Goal: Information Seeking & Learning: Learn about a topic

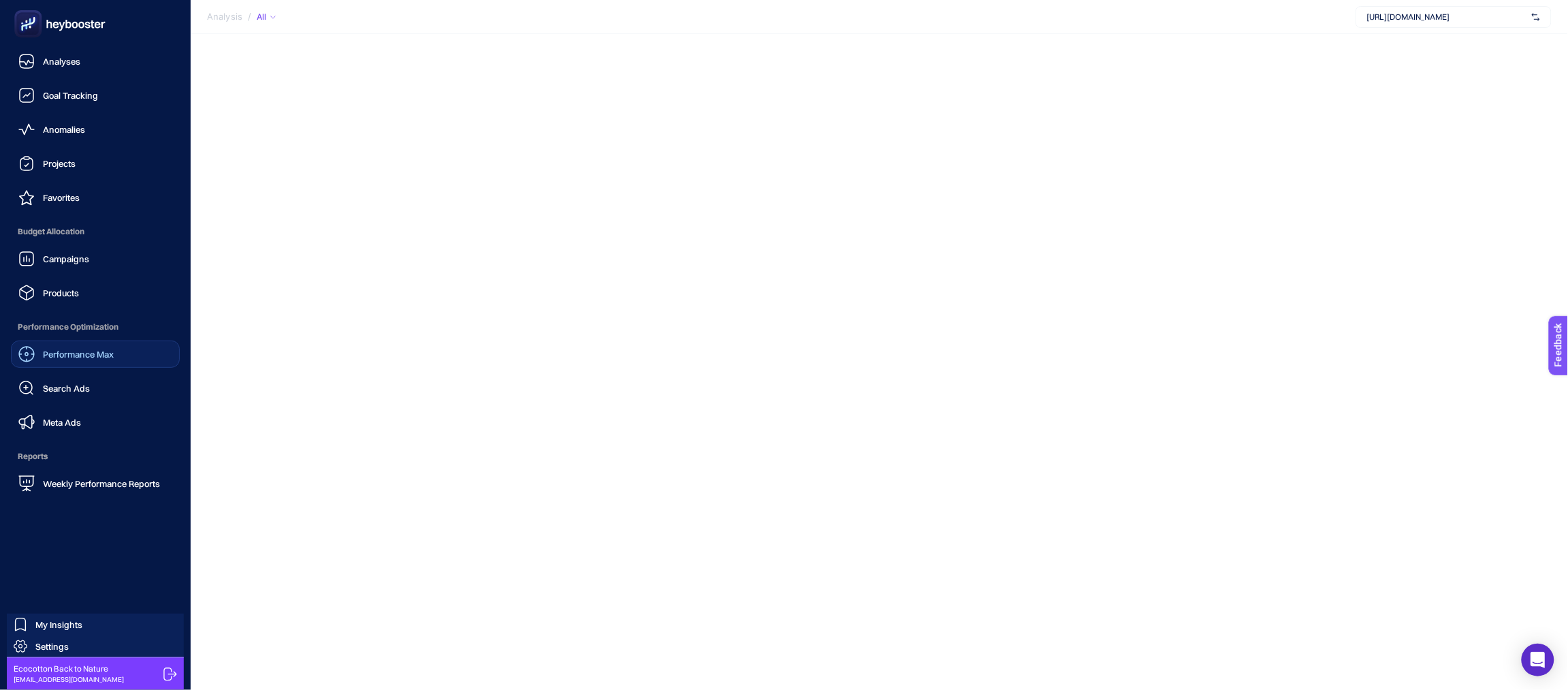
click at [104, 351] on span "Performance Max" at bounding box center [78, 354] width 71 height 11
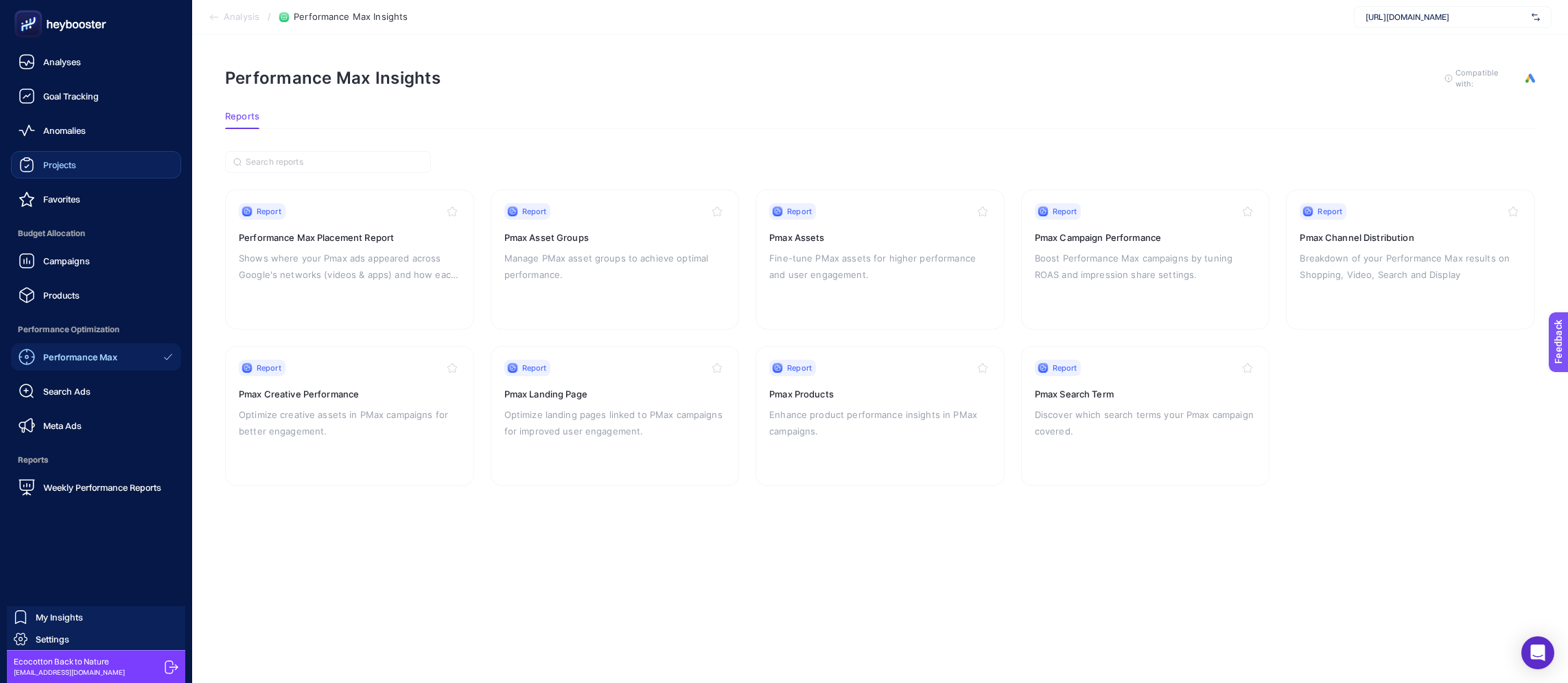
click at [96, 176] on link "Projects" at bounding box center [96, 164] width 170 height 27
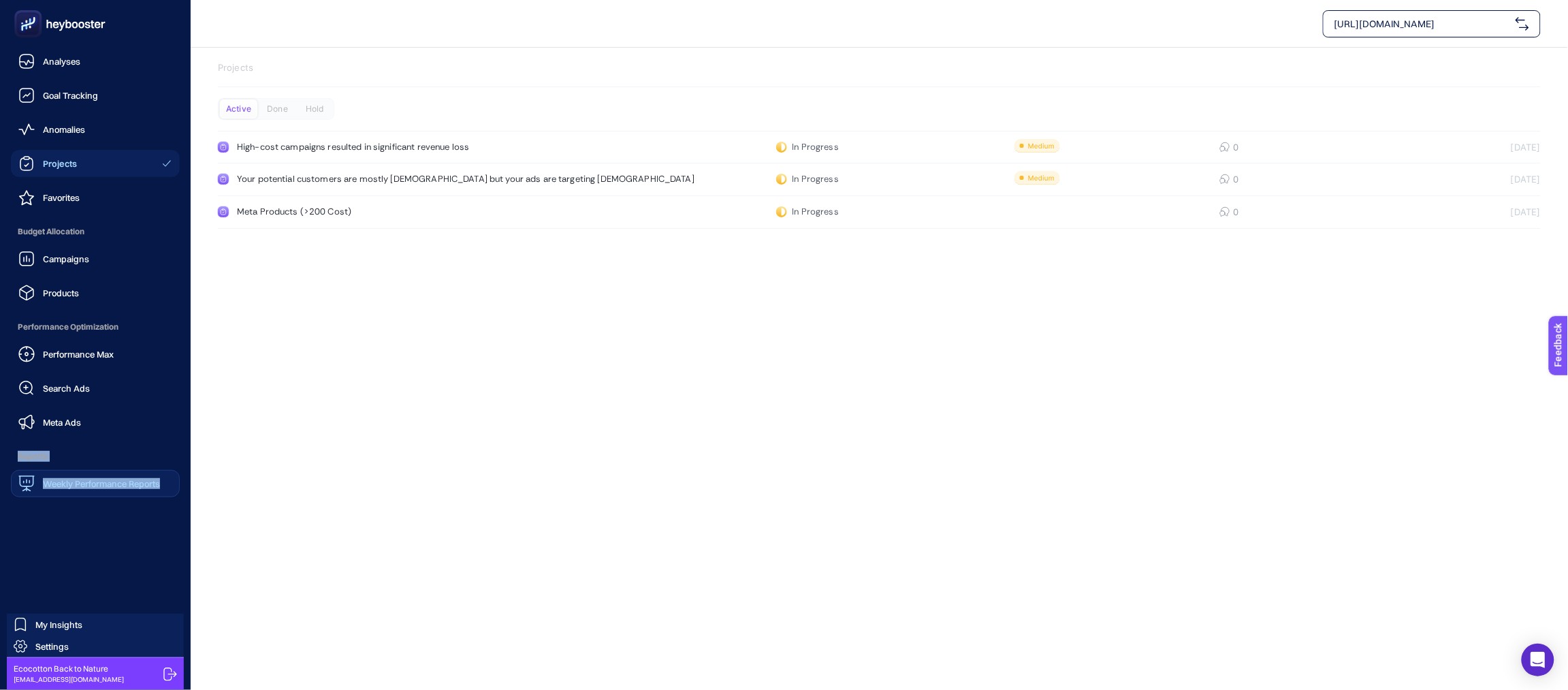
drag, startPoint x: 106, startPoint y: 429, endPoint x: 164, endPoint y: 483, distance: 79.2
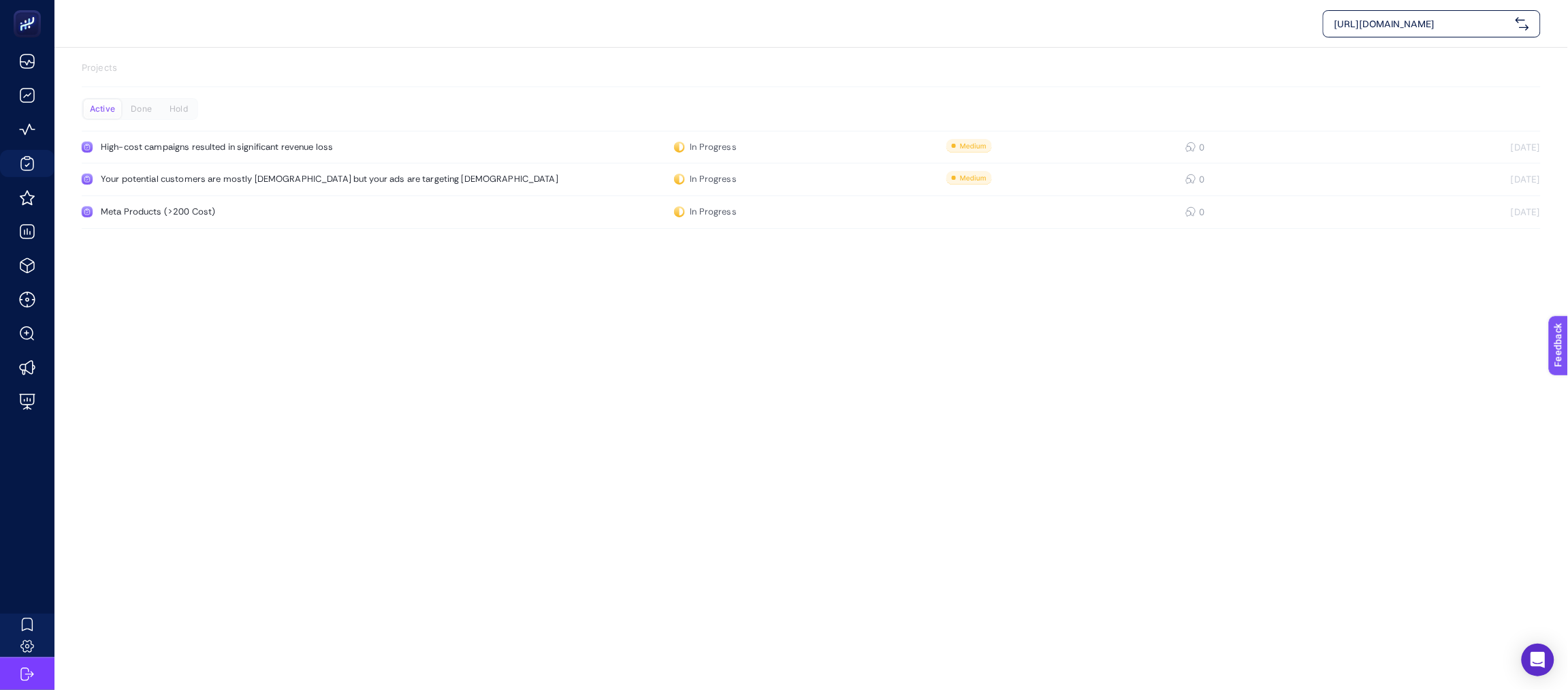
click at [1489, 19] on span "[URL][DOMAIN_NAME]" at bounding box center [1422, 23] width 176 height 14
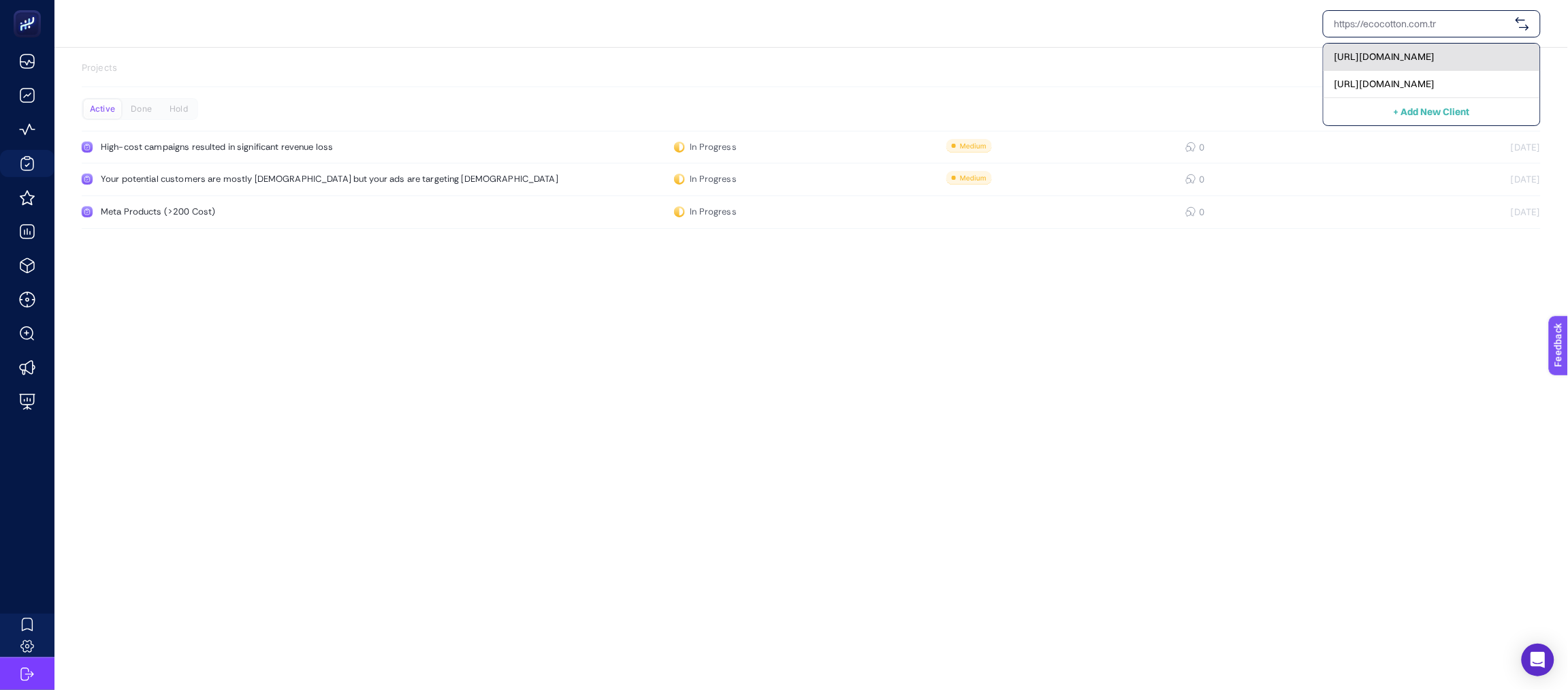
click at [1453, 68] on div "[URL][DOMAIN_NAME]" at bounding box center [1432, 57] width 217 height 27
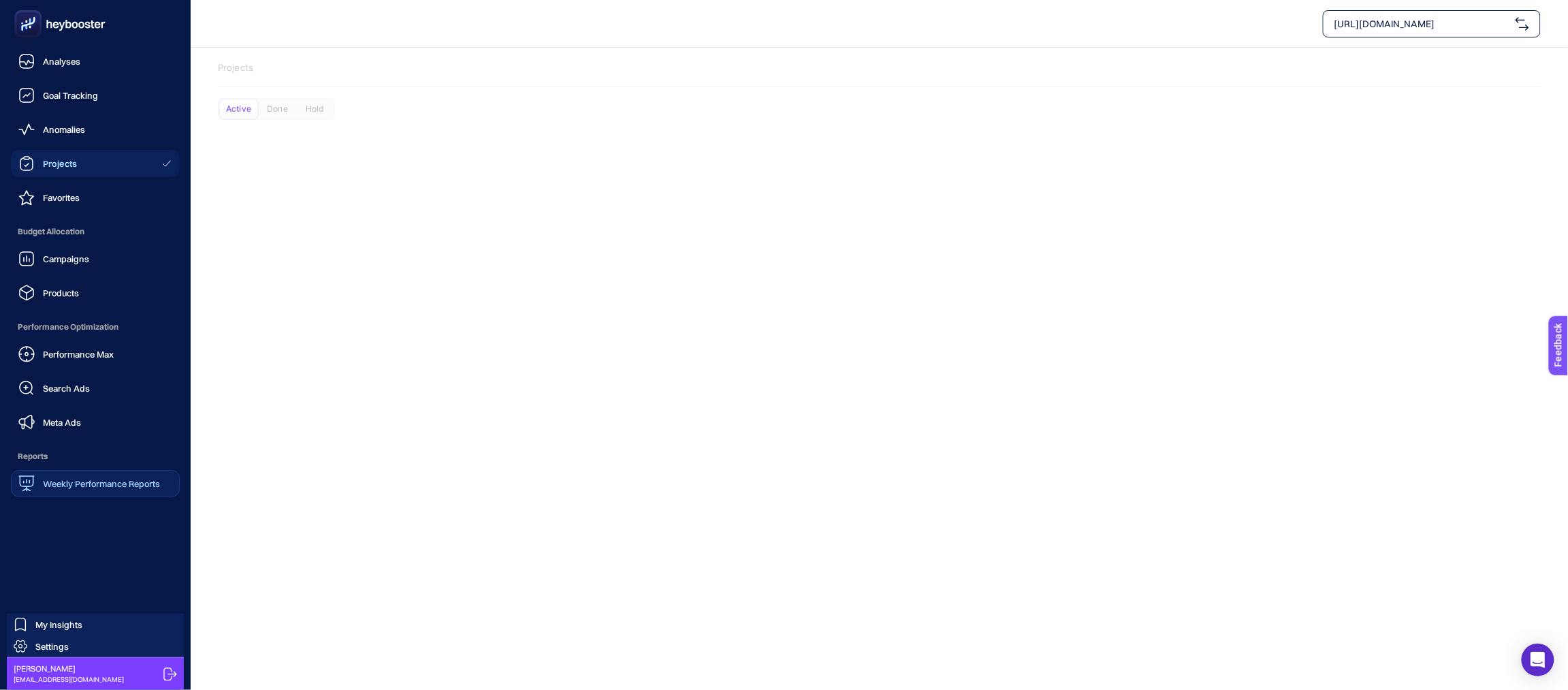
click at [84, 493] on link "Weekly Performance Reports" at bounding box center [95, 483] width 169 height 27
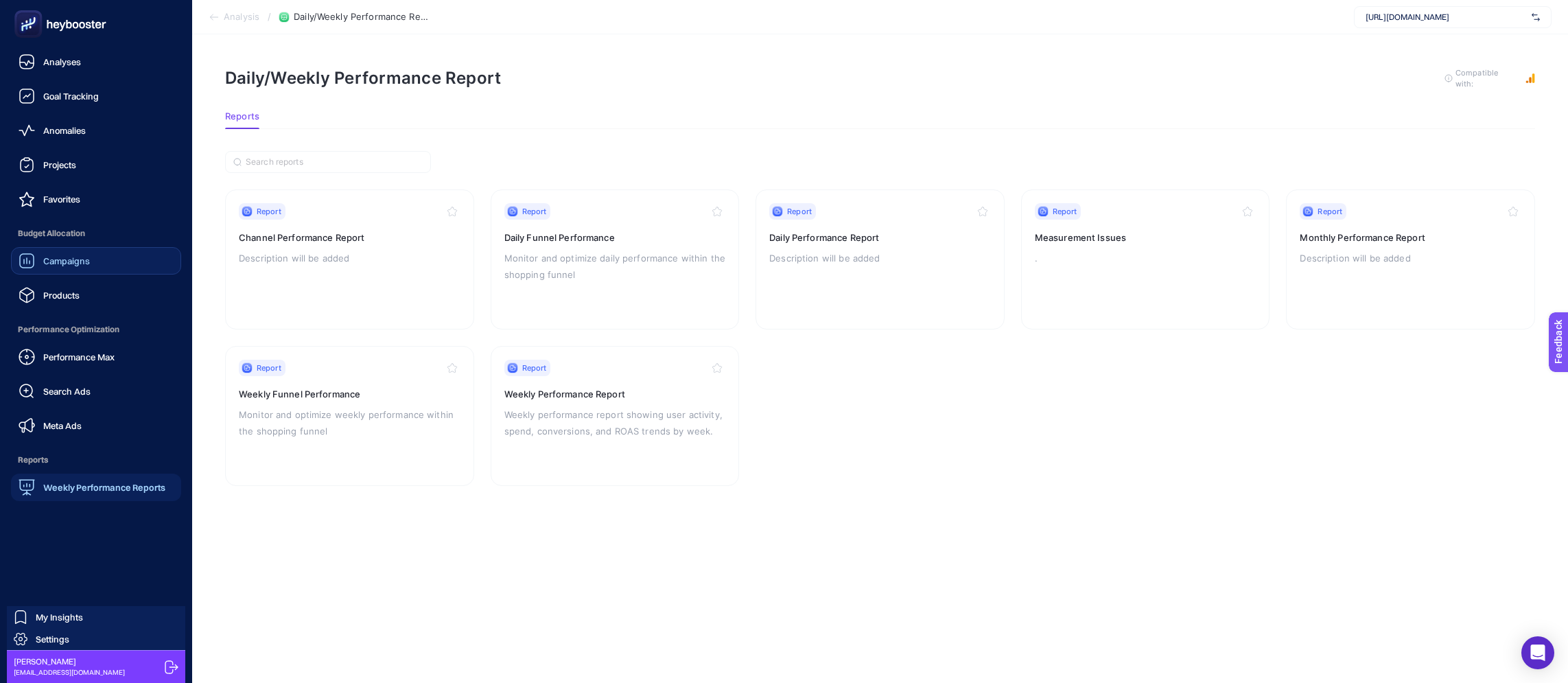
click at [100, 251] on link "Campaigns" at bounding box center [96, 260] width 170 height 27
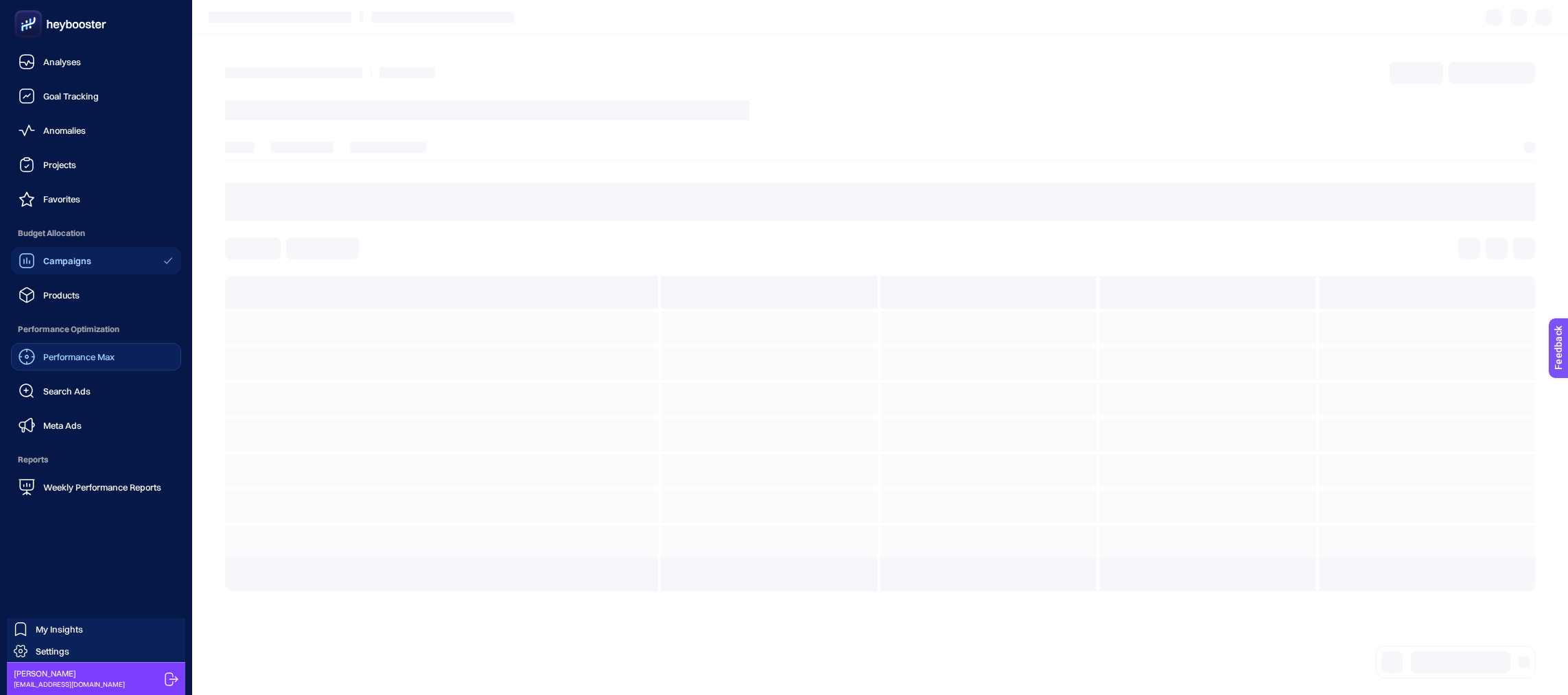
click at [114, 358] on span "Performance Max" at bounding box center [79, 356] width 72 height 11
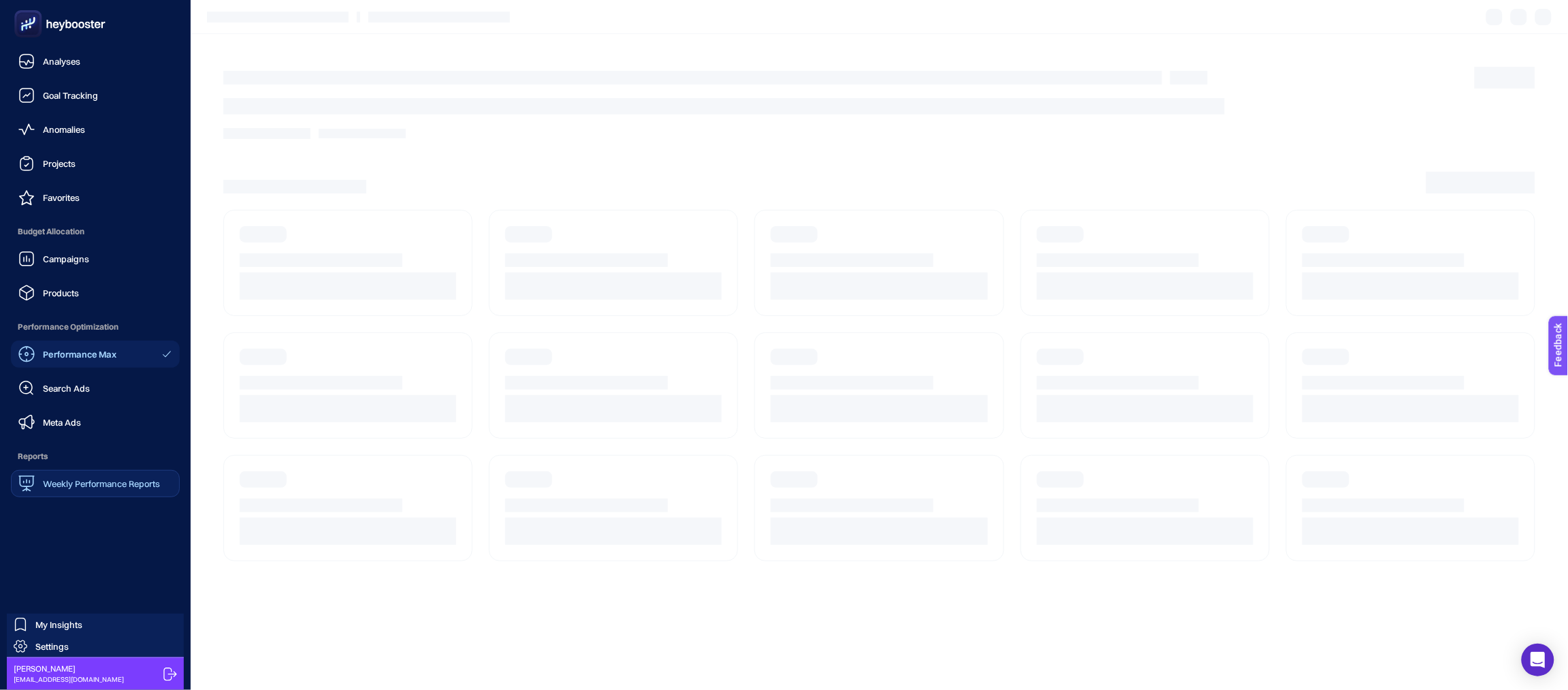
click at [127, 484] on span "Weekly Performance Reports" at bounding box center [102, 483] width 117 height 11
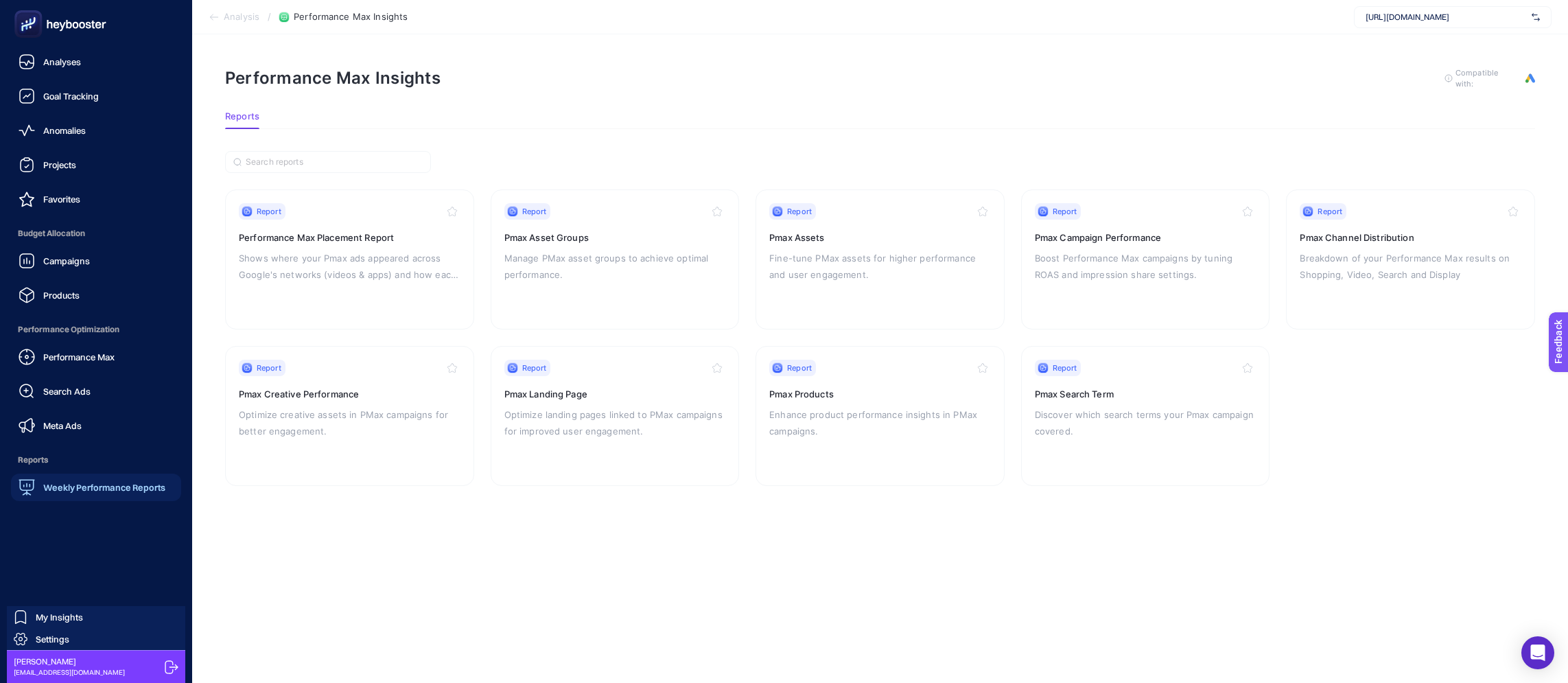
click at [89, 479] on div "Weekly Performance Reports" at bounding box center [91, 487] width 147 height 16
click at [91, 427] on link "Meta Ads" at bounding box center [96, 425] width 170 height 27
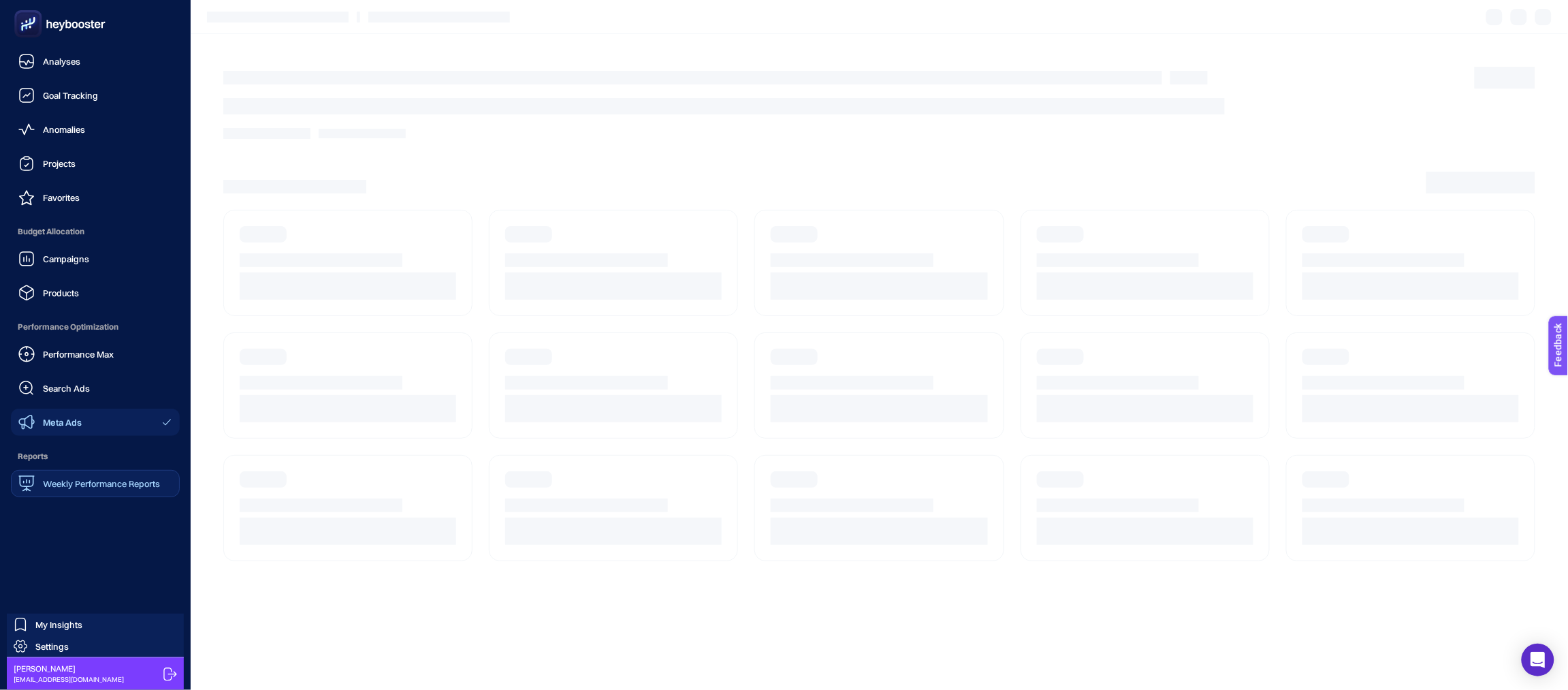
click at [94, 483] on span "Weekly Performance Reports" at bounding box center [102, 483] width 117 height 11
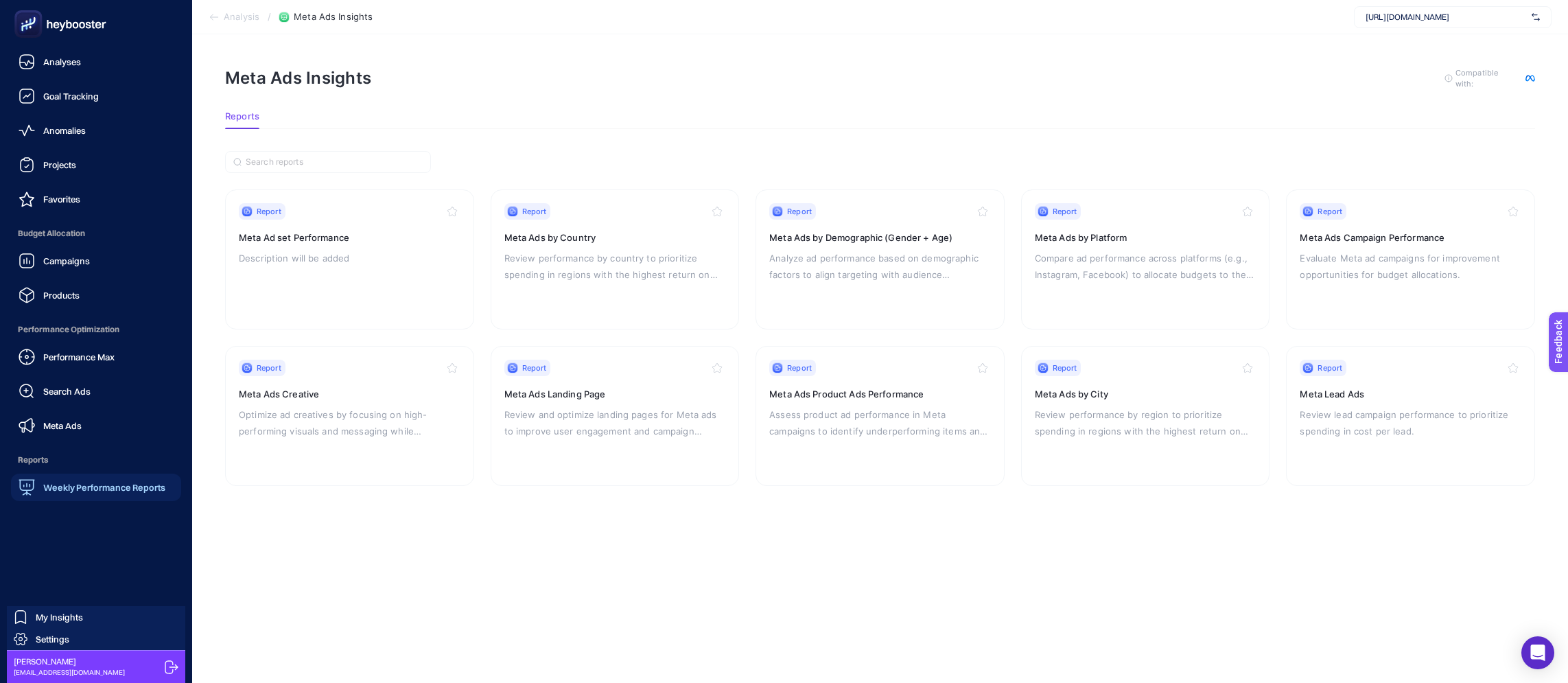
click at [95, 507] on nav "Analyses Goal Tracking Anomalies Projects Favorites Budget Allocation Campaigns…" at bounding box center [96, 365] width 178 height 634
click at [97, 494] on div "Weekly Performance Reports" at bounding box center [91, 487] width 147 height 16
click at [97, 491] on span "Weekly Performance Reports" at bounding box center [105, 487] width 122 height 11
click at [105, 68] on link "Analyses" at bounding box center [96, 61] width 170 height 27
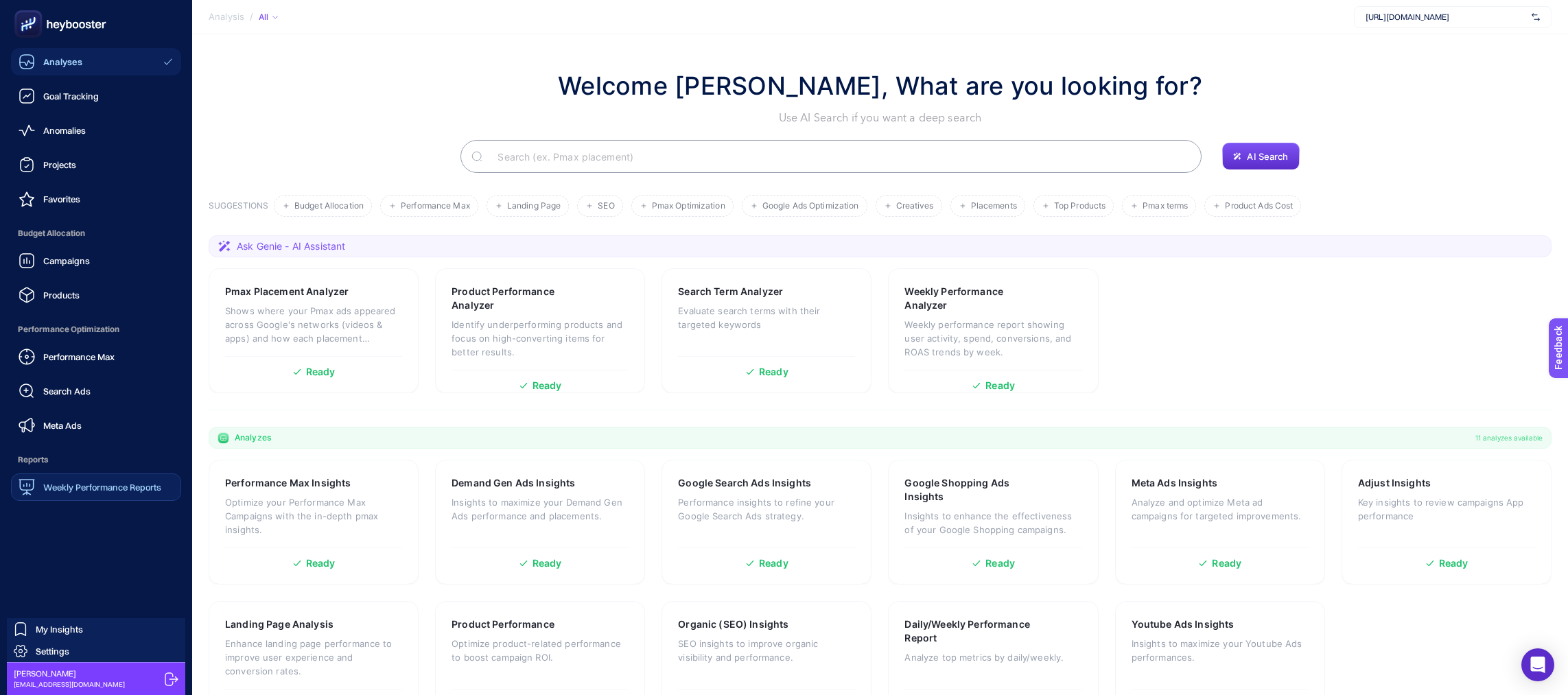
click at [103, 494] on div "Weekly Performance Reports" at bounding box center [89, 487] width 142 height 16
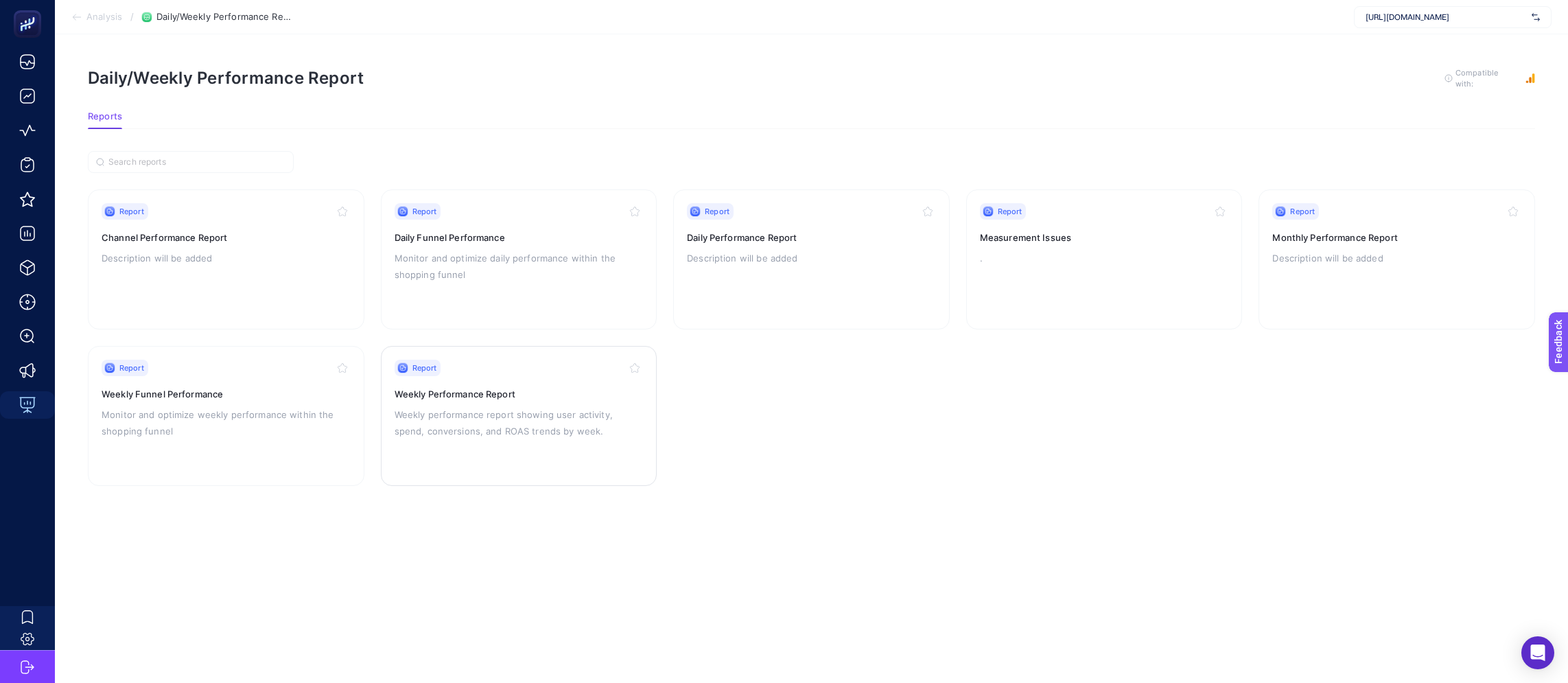
click at [508, 364] on div "Report" at bounding box center [519, 367] width 249 height 16
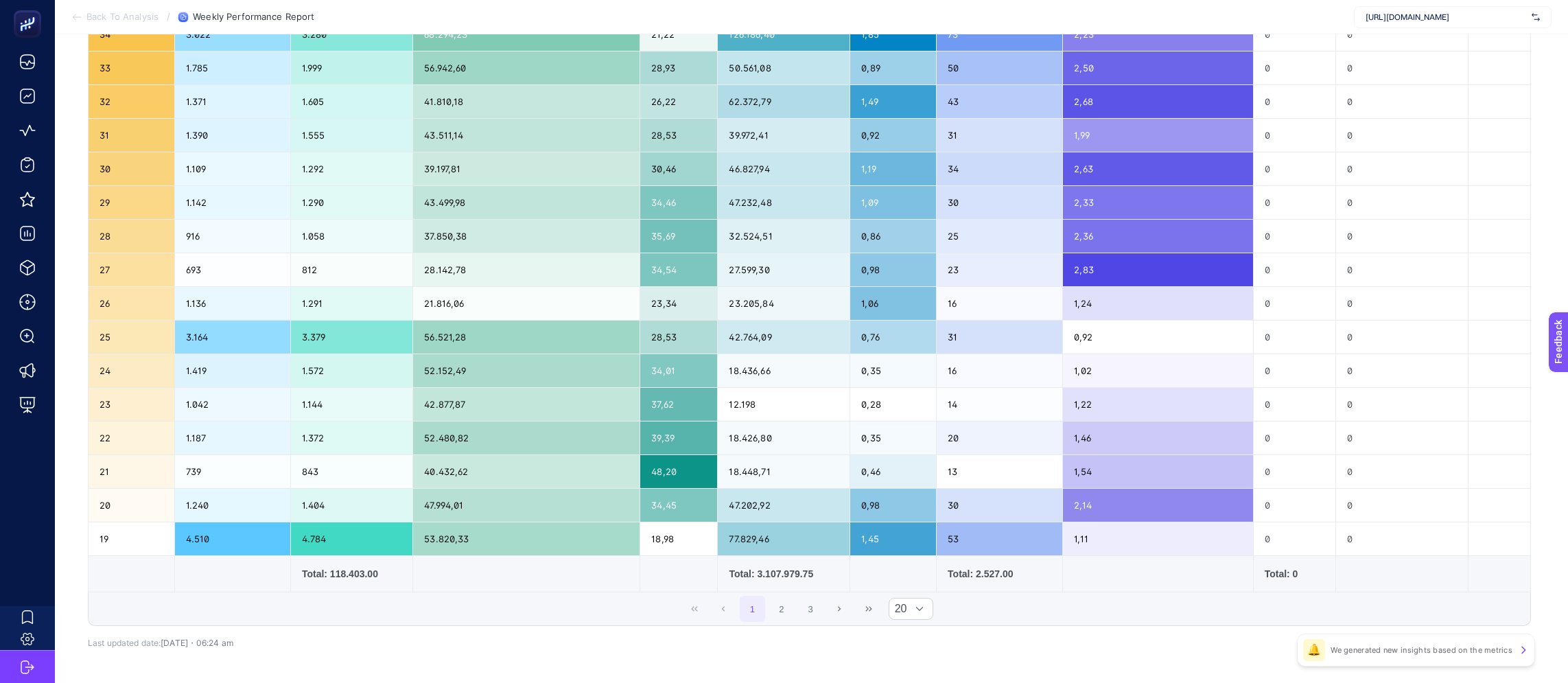
scroll to position [428, 0]
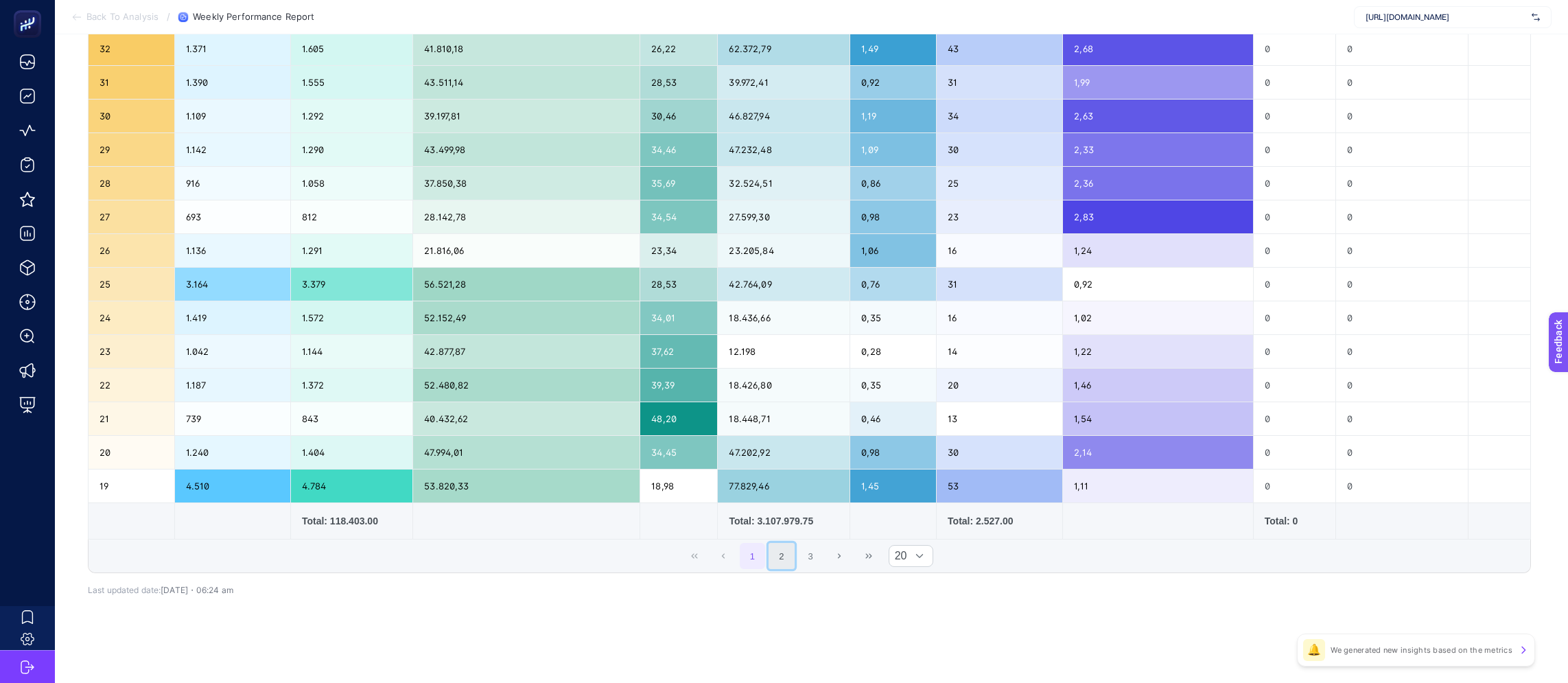
click at [793, 560] on button "2" at bounding box center [781, 555] width 26 height 26
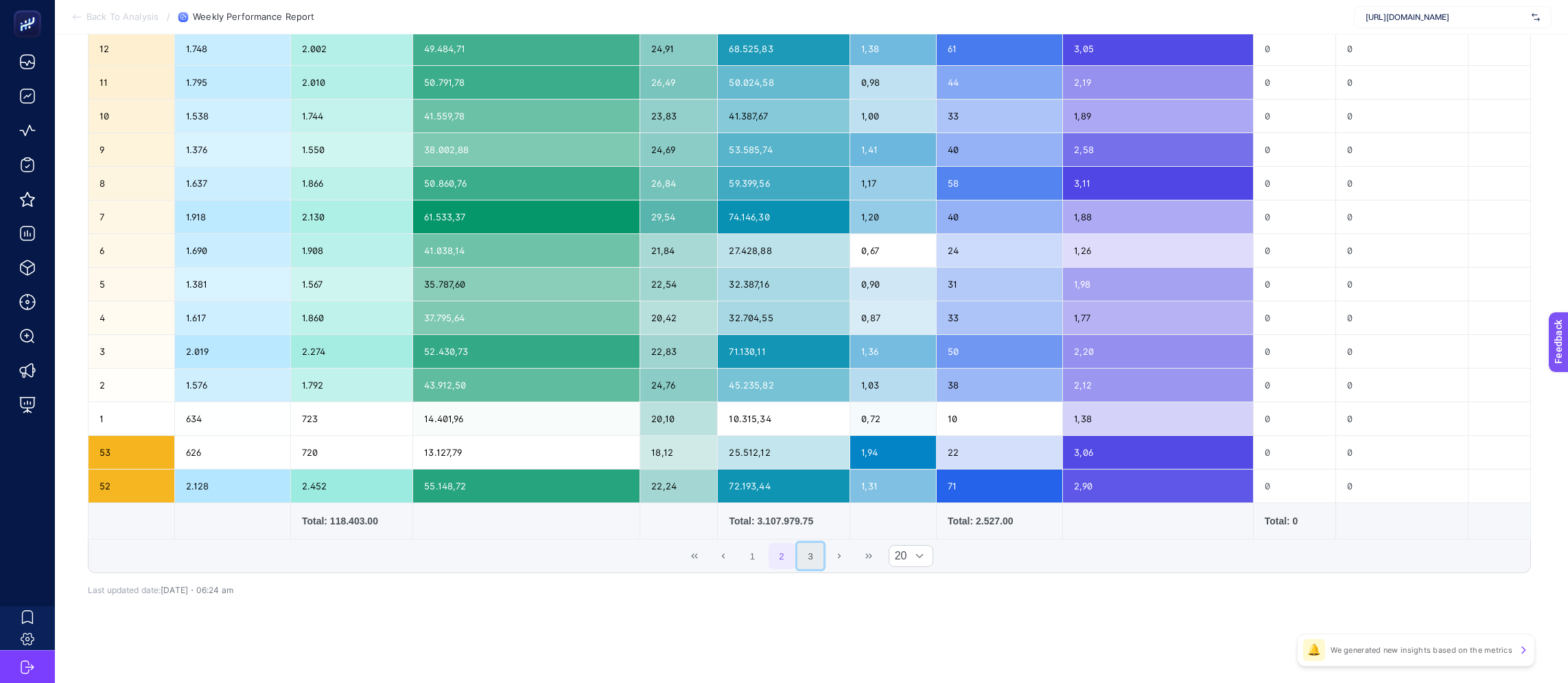
click at [814, 564] on button "3" at bounding box center [810, 555] width 26 height 26
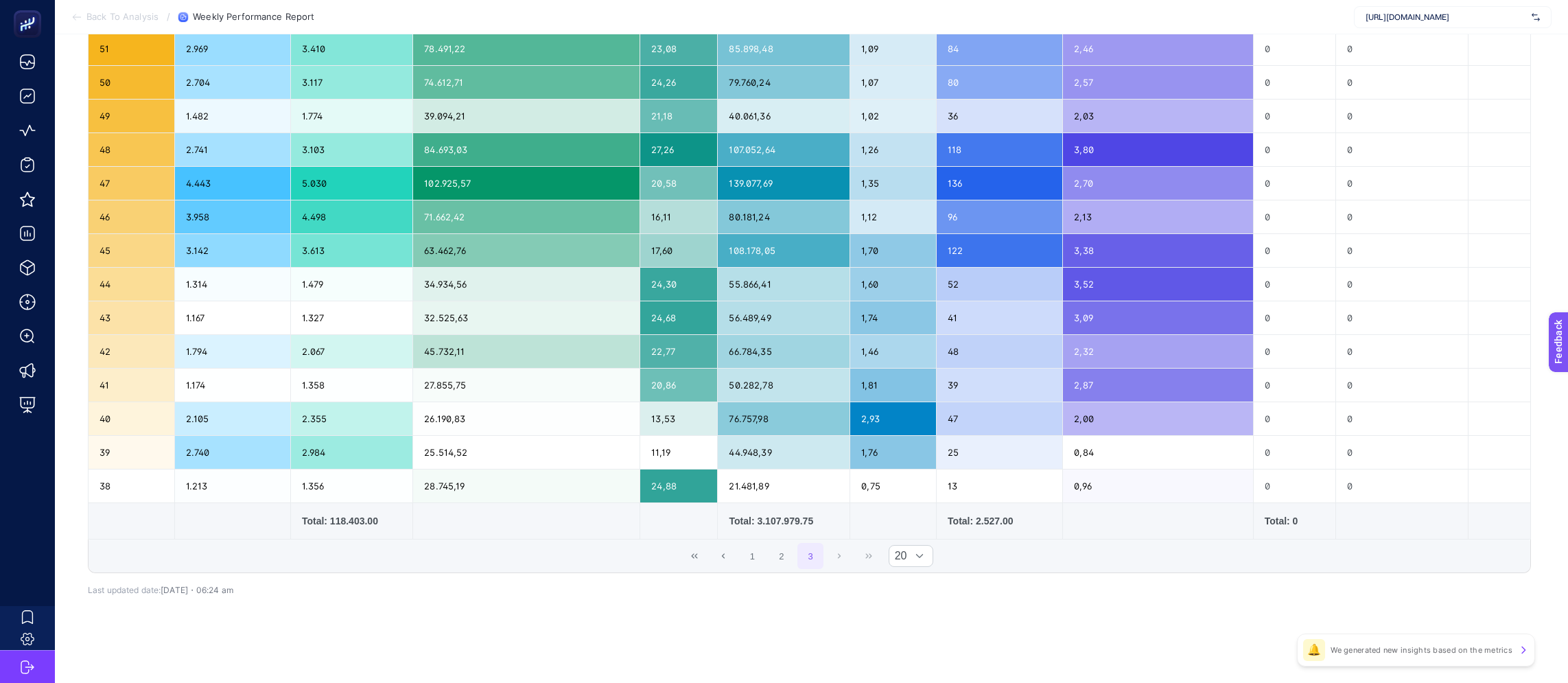
click at [832, 559] on div "1 2 3 20" at bounding box center [809, 555] width 1441 height 33
click at [825, 559] on span "1 2 3" at bounding box center [781, 555] width 87 height 29
click at [821, 557] on button "3" at bounding box center [810, 555] width 26 height 26
click at [724, 555] on icon "Previous Page" at bounding box center [724, 555] width 3 height 5
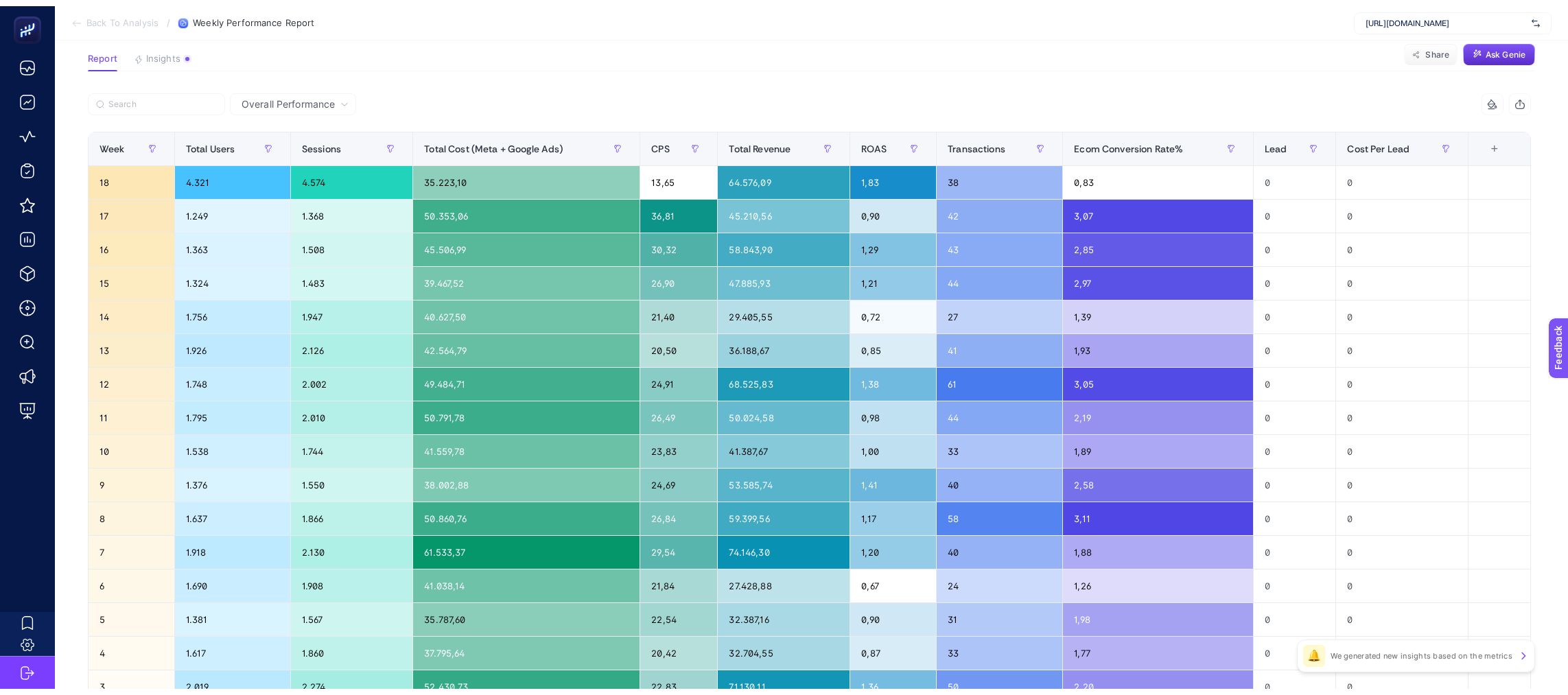
scroll to position [0, 0]
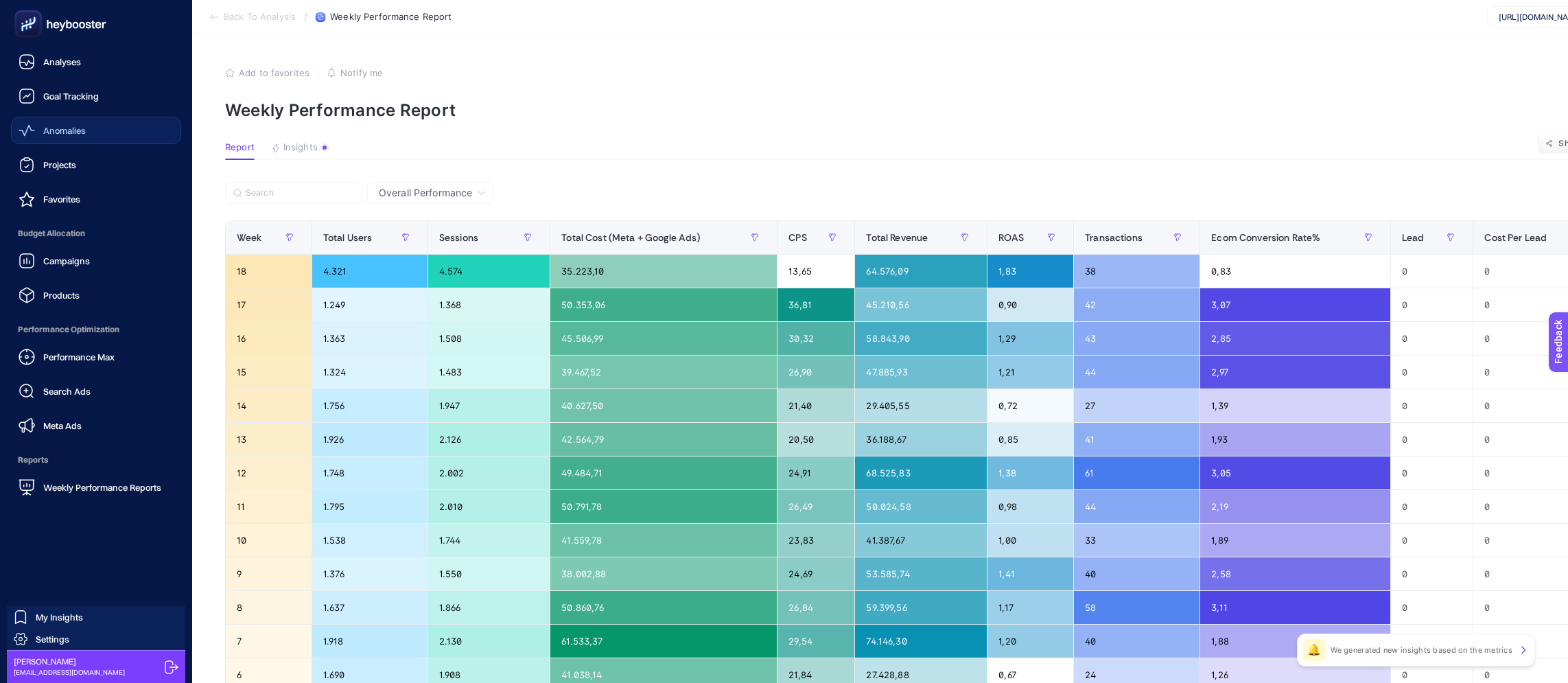
click at [97, 121] on link "Anomalies" at bounding box center [96, 130] width 170 height 27
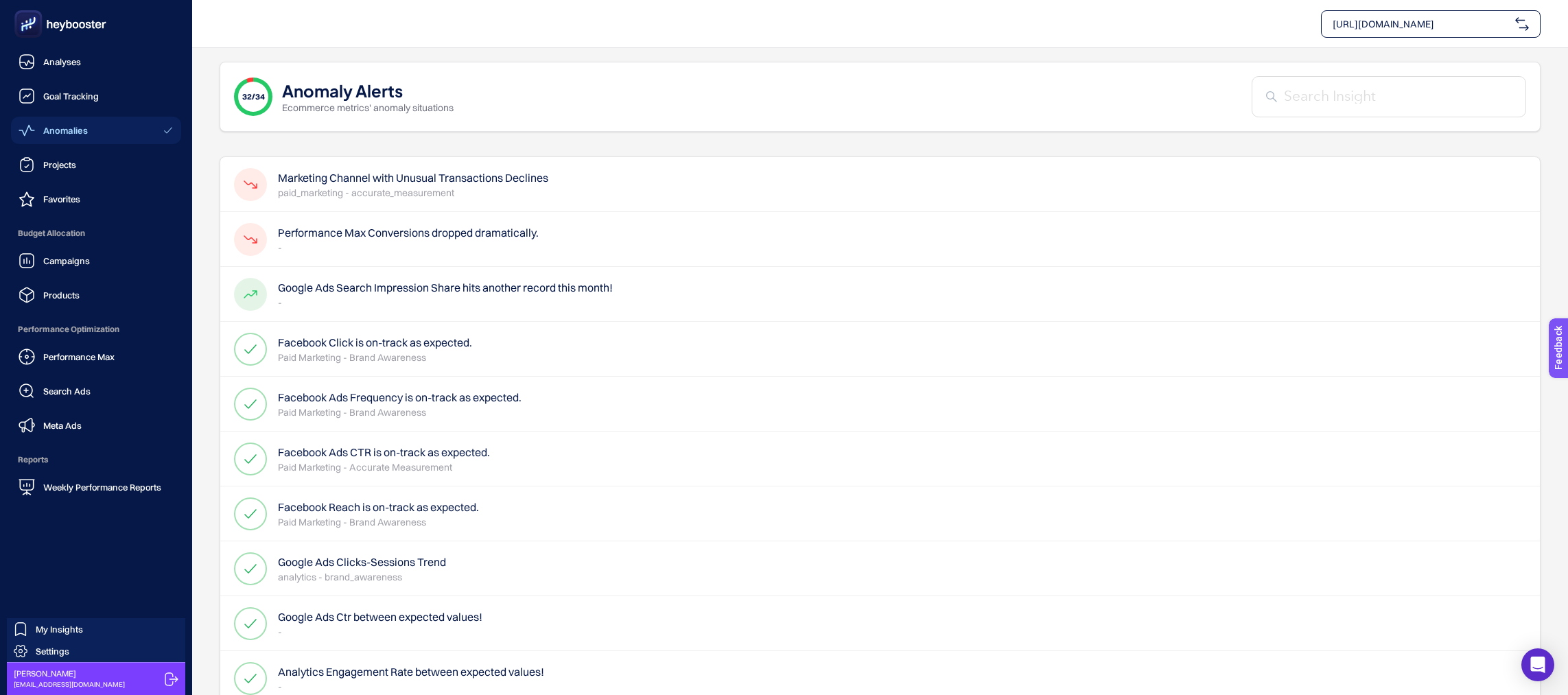
click at [104, 30] on icon at bounding box center [60, 24] width 99 height 27
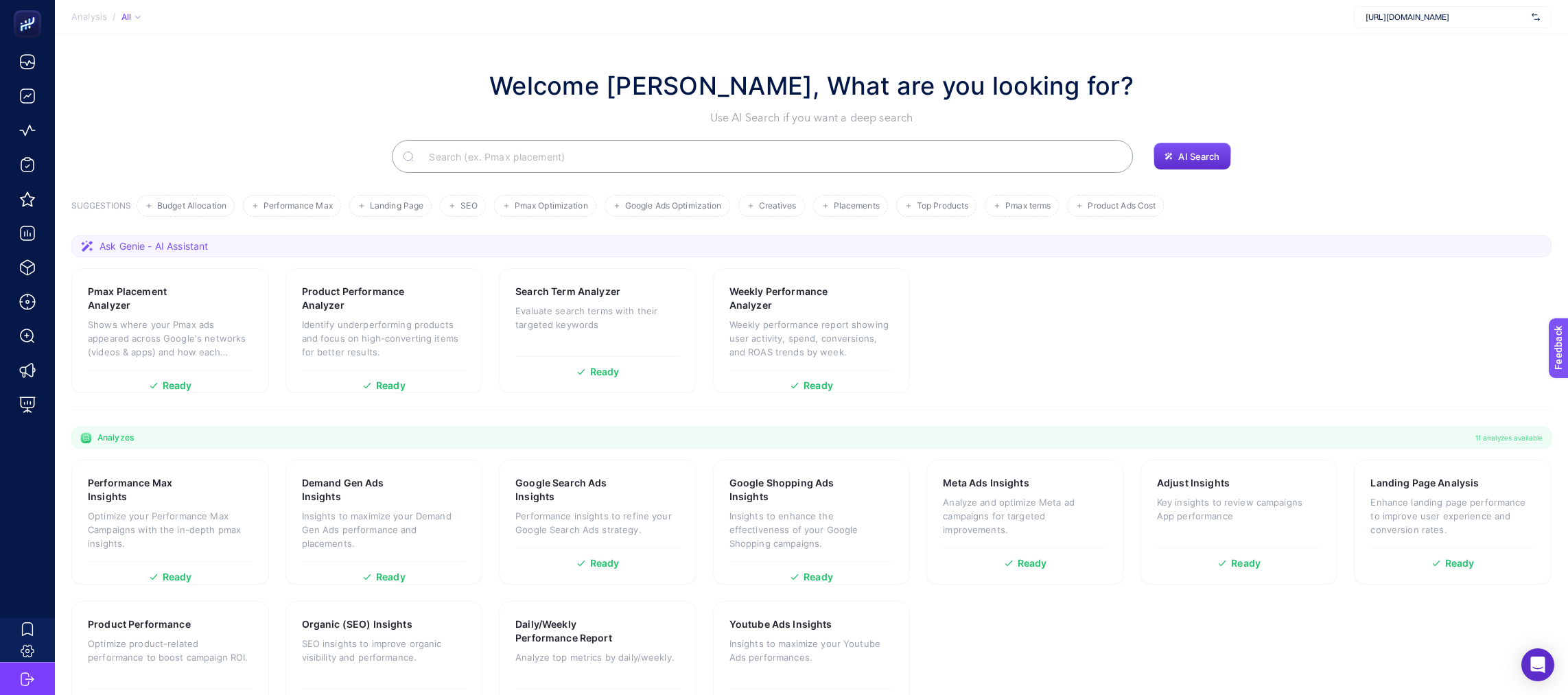
click at [832, 84] on h1 "Welcome [PERSON_NAME], What are you looking for?" at bounding box center [811, 86] width 644 height 37
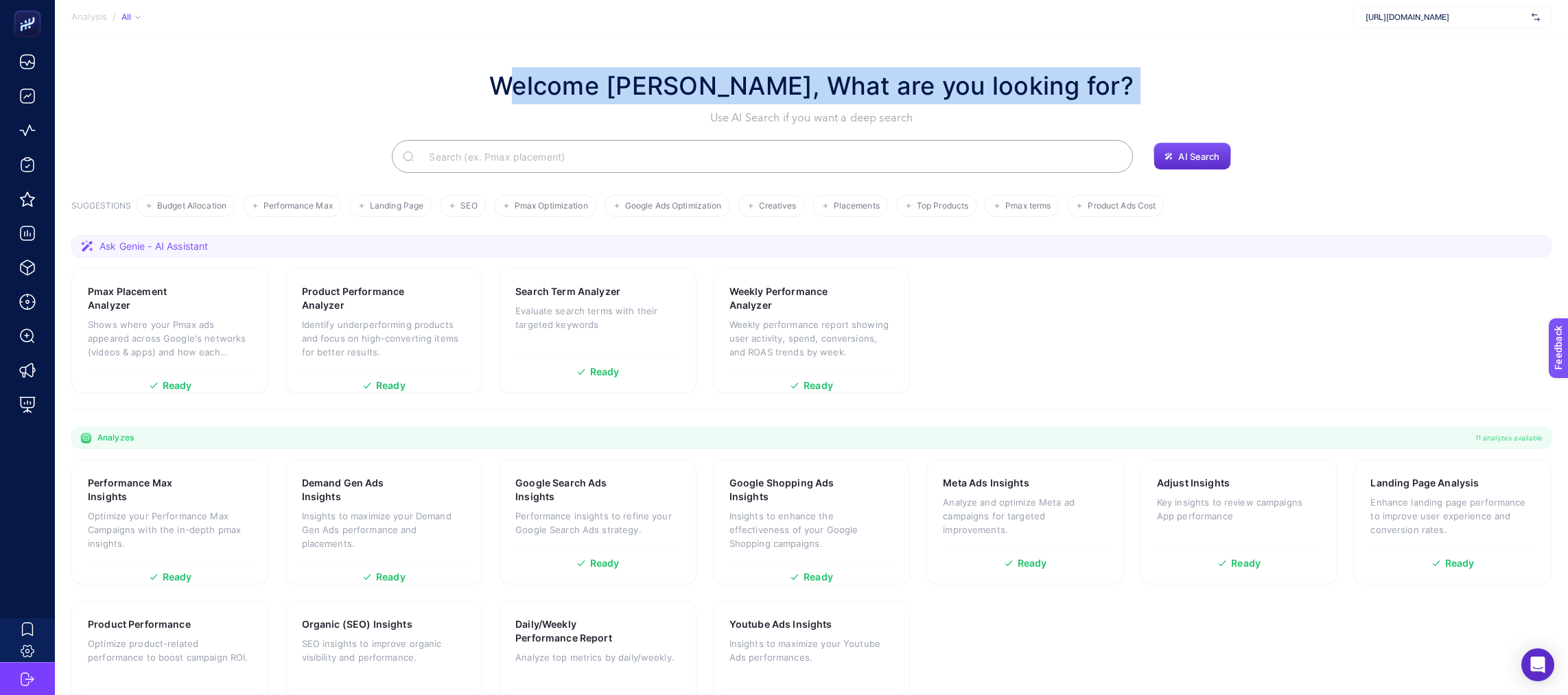
click at [832, 84] on h1 "Welcome [PERSON_NAME], What are you looking for?" at bounding box center [811, 86] width 644 height 37
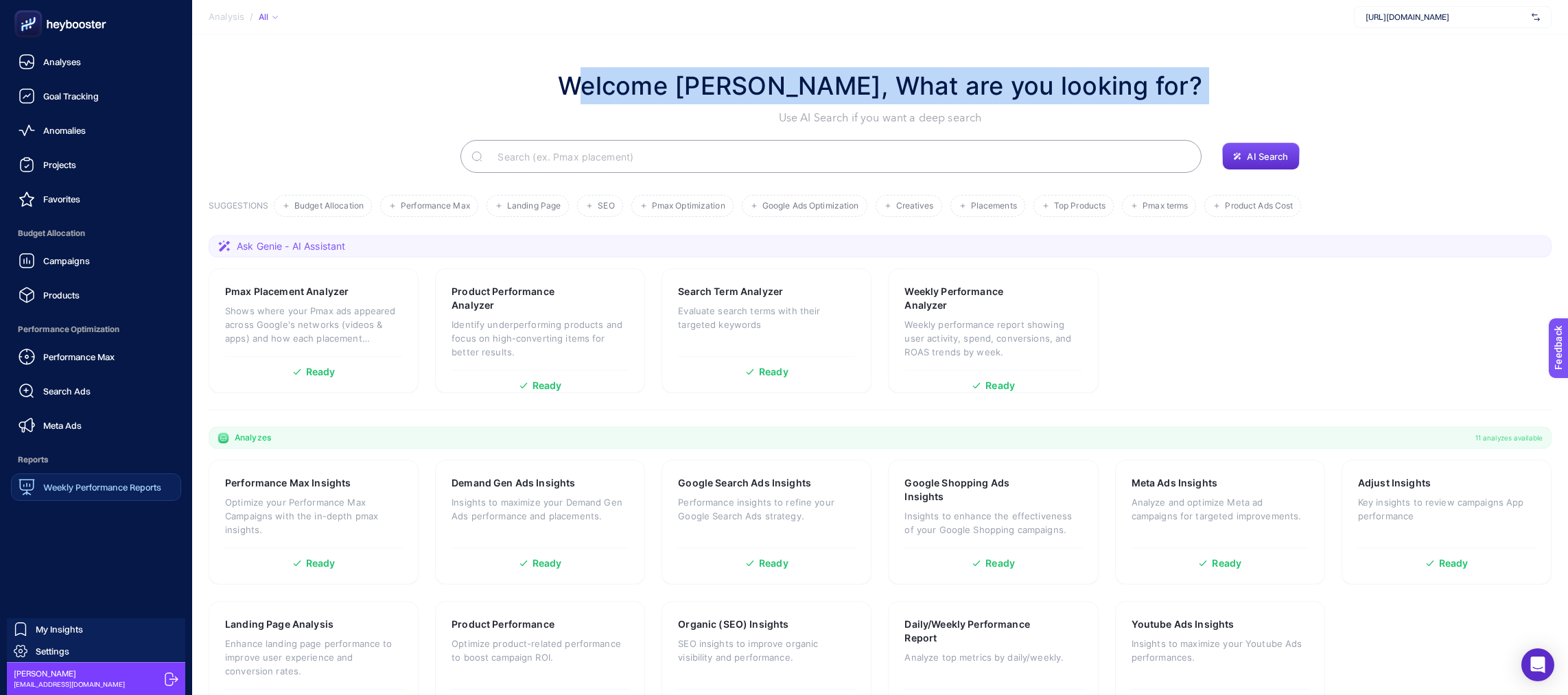
click at [130, 494] on div "Weekly Performance Reports" at bounding box center [89, 487] width 142 height 16
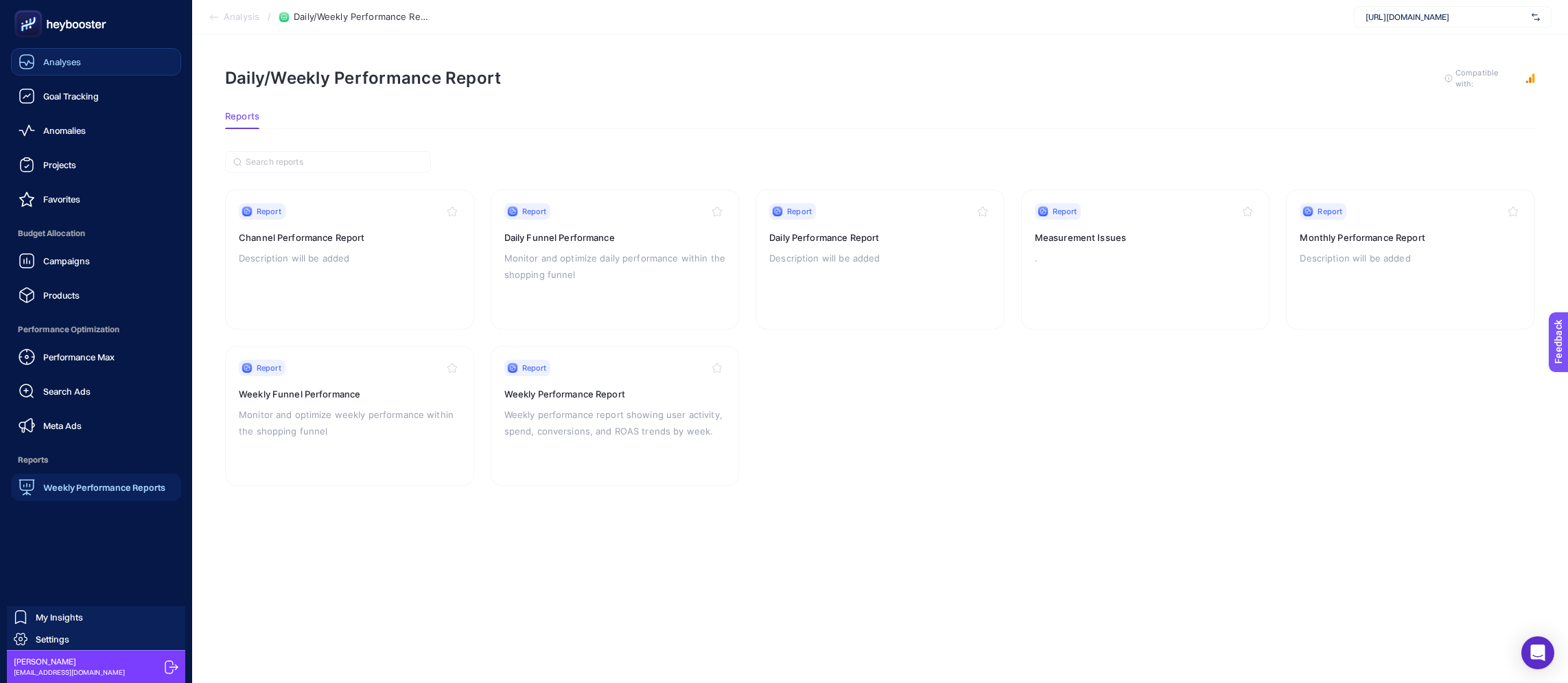
click at [54, 69] on div "Analyses" at bounding box center [49, 62] width 63 height 16
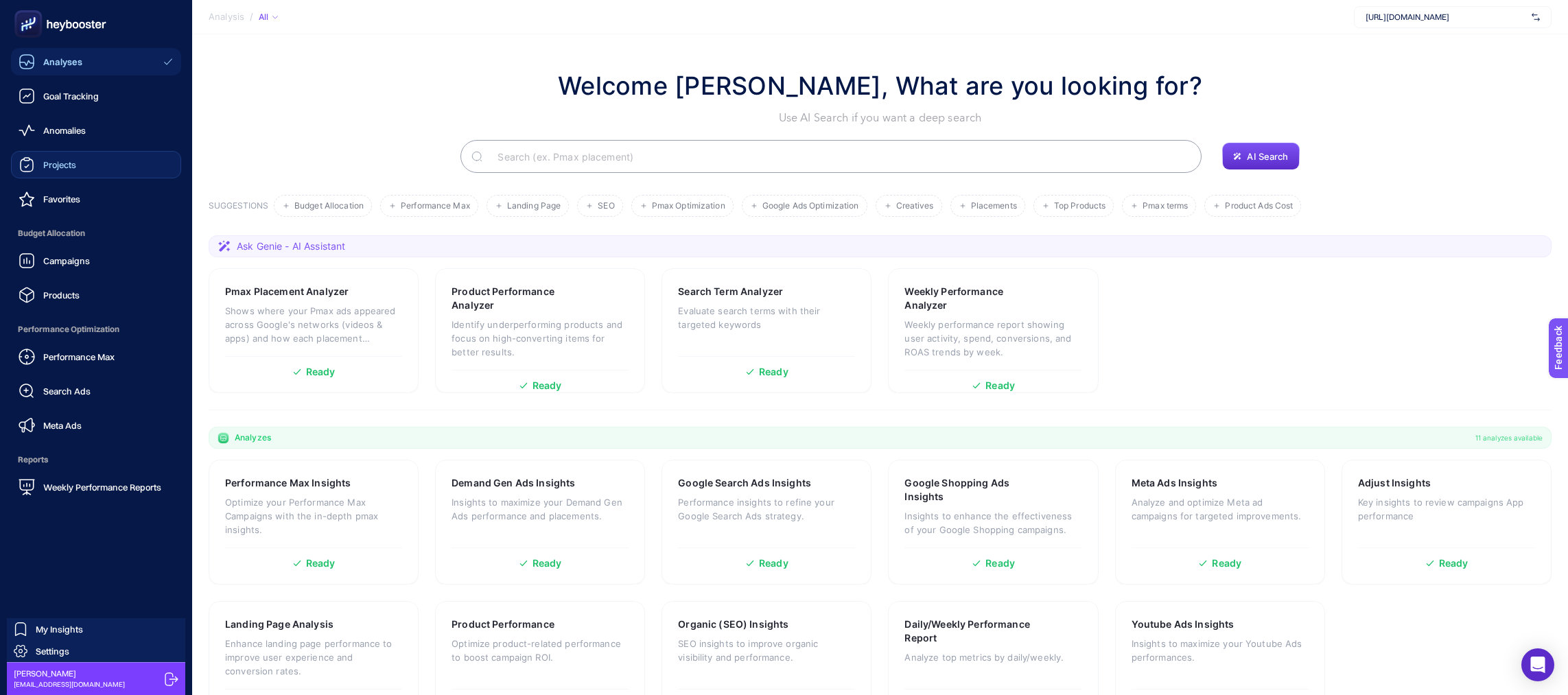
click at [109, 171] on link "Projects" at bounding box center [96, 165] width 170 height 27
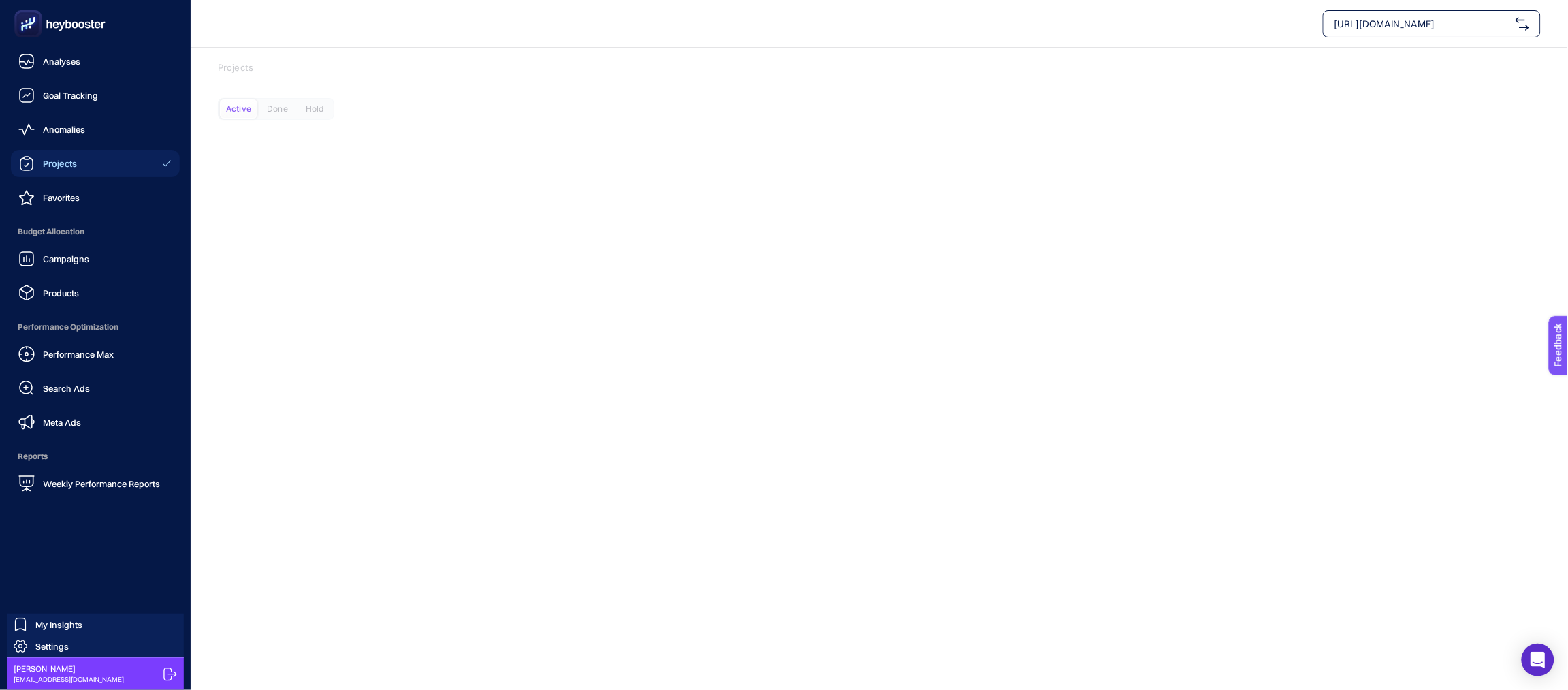
click at [34, 22] on icon at bounding box center [28, 23] width 14 height 14
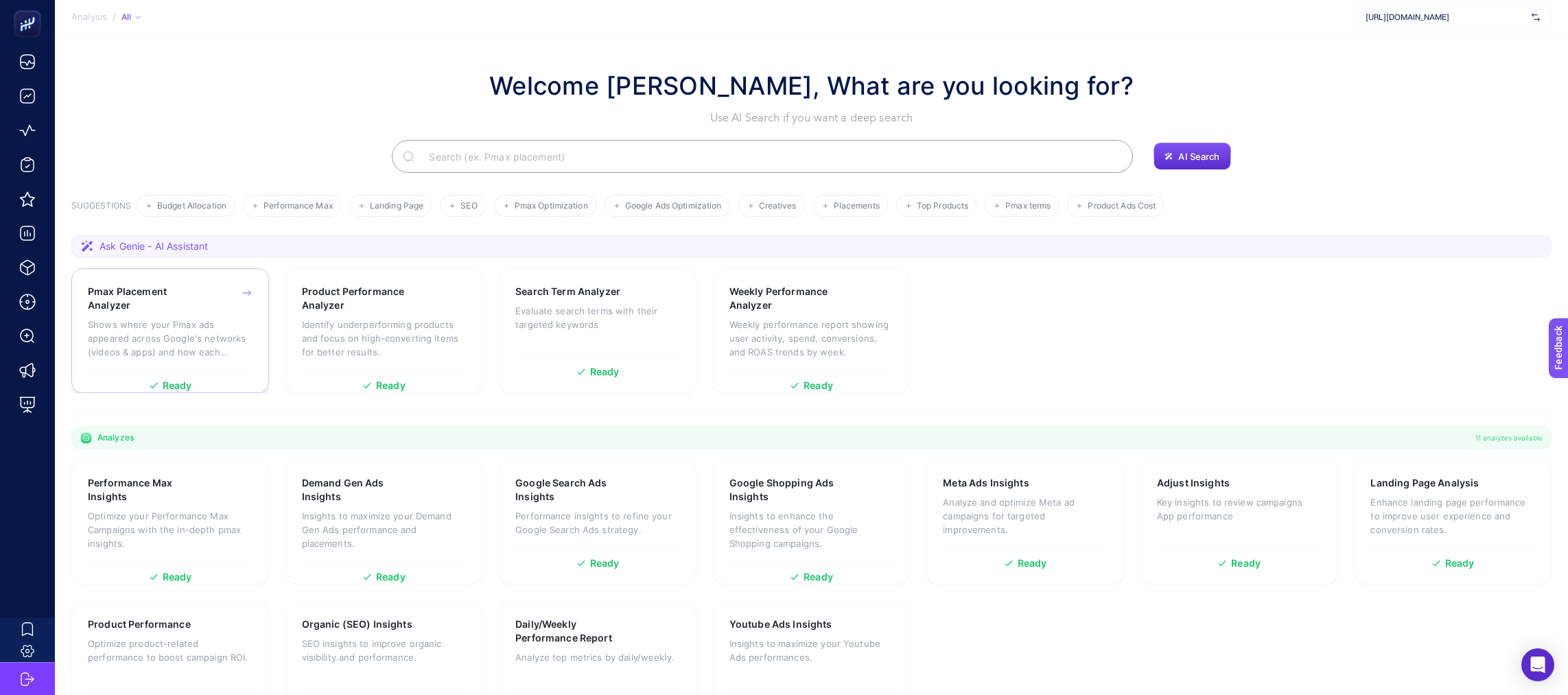
click at [169, 285] on h3 "Pmax Placement Analyzer" at bounding box center [148, 298] width 121 height 27
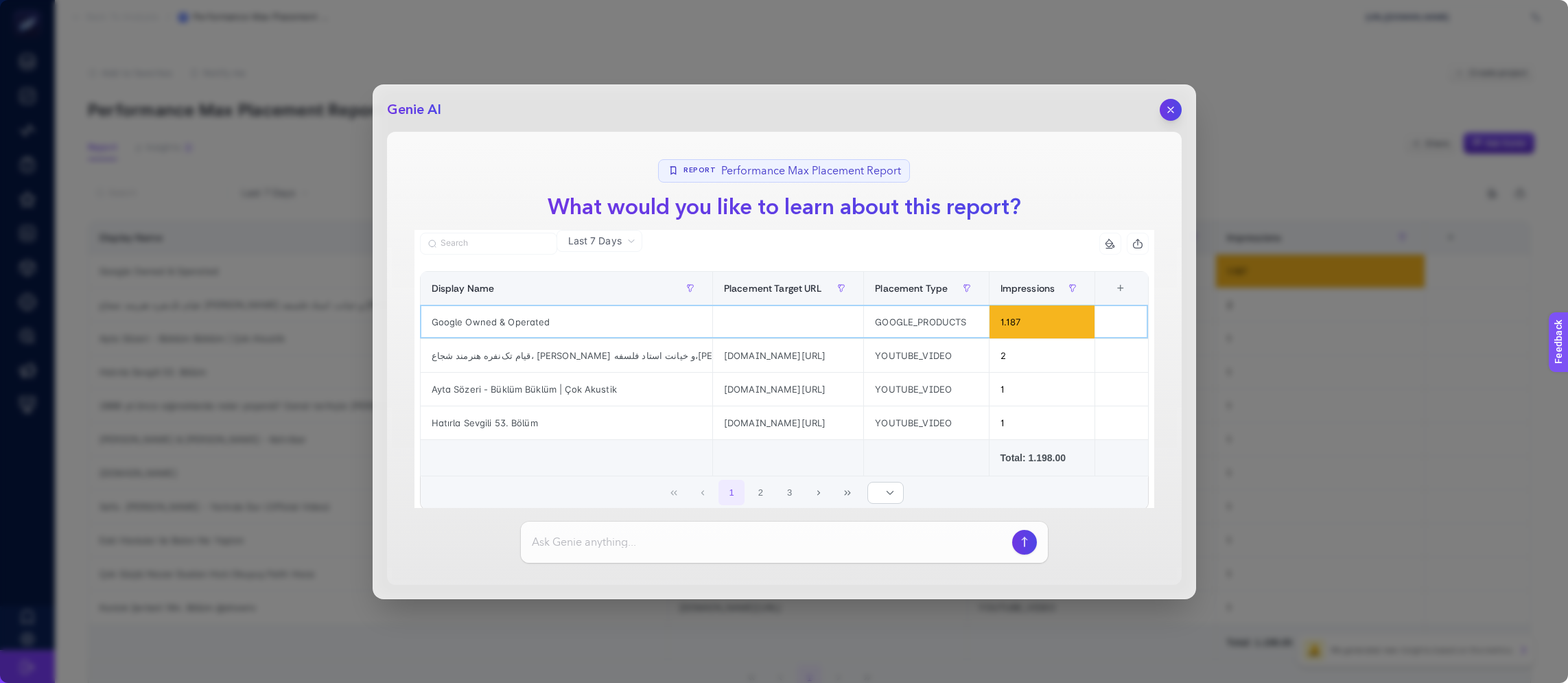
click at [502, 322] on div "Google Owned & Operated" at bounding box center [566, 322] width 291 height 33
click at [1167, 112] on icon "button" at bounding box center [1169, 108] width 5 height 5
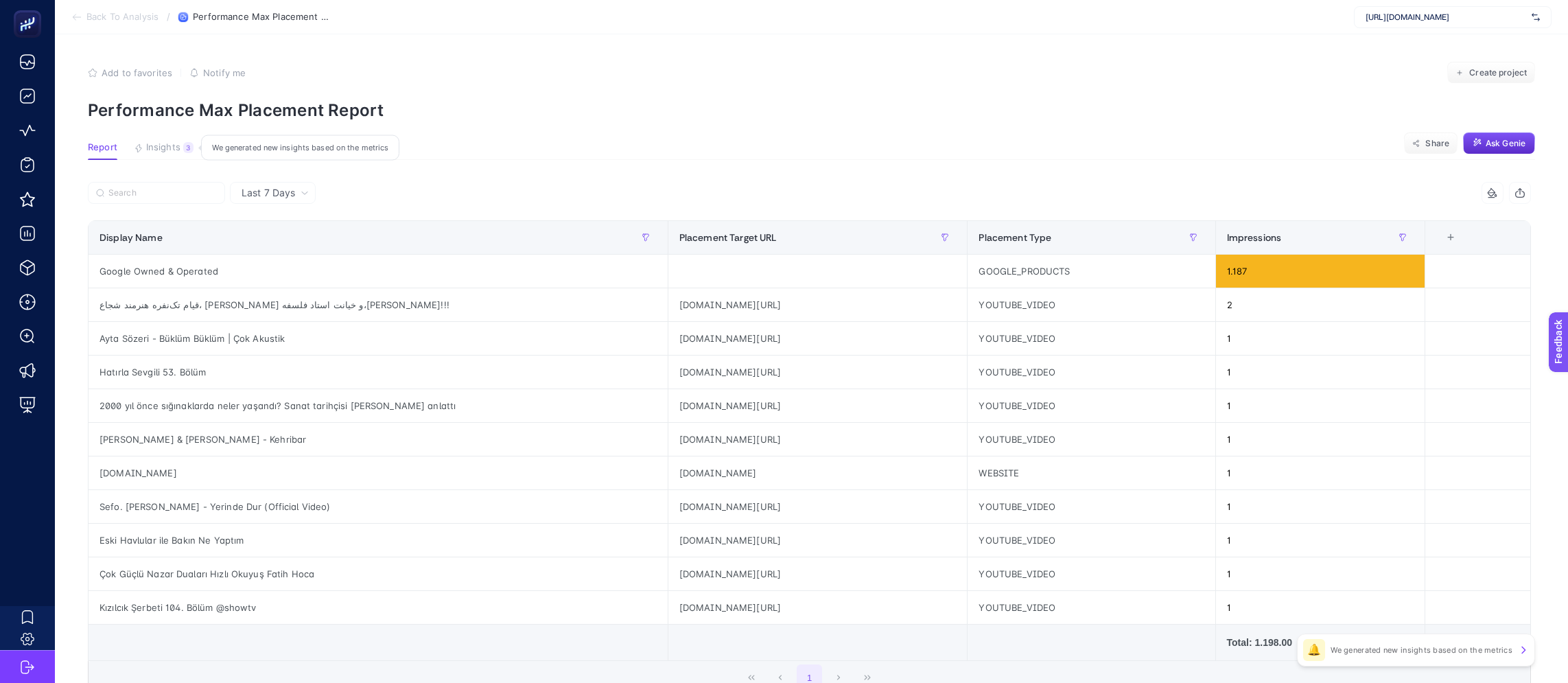
click at [175, 153] on span "Insights" at bounding box center [163, 148] width 35 height 11
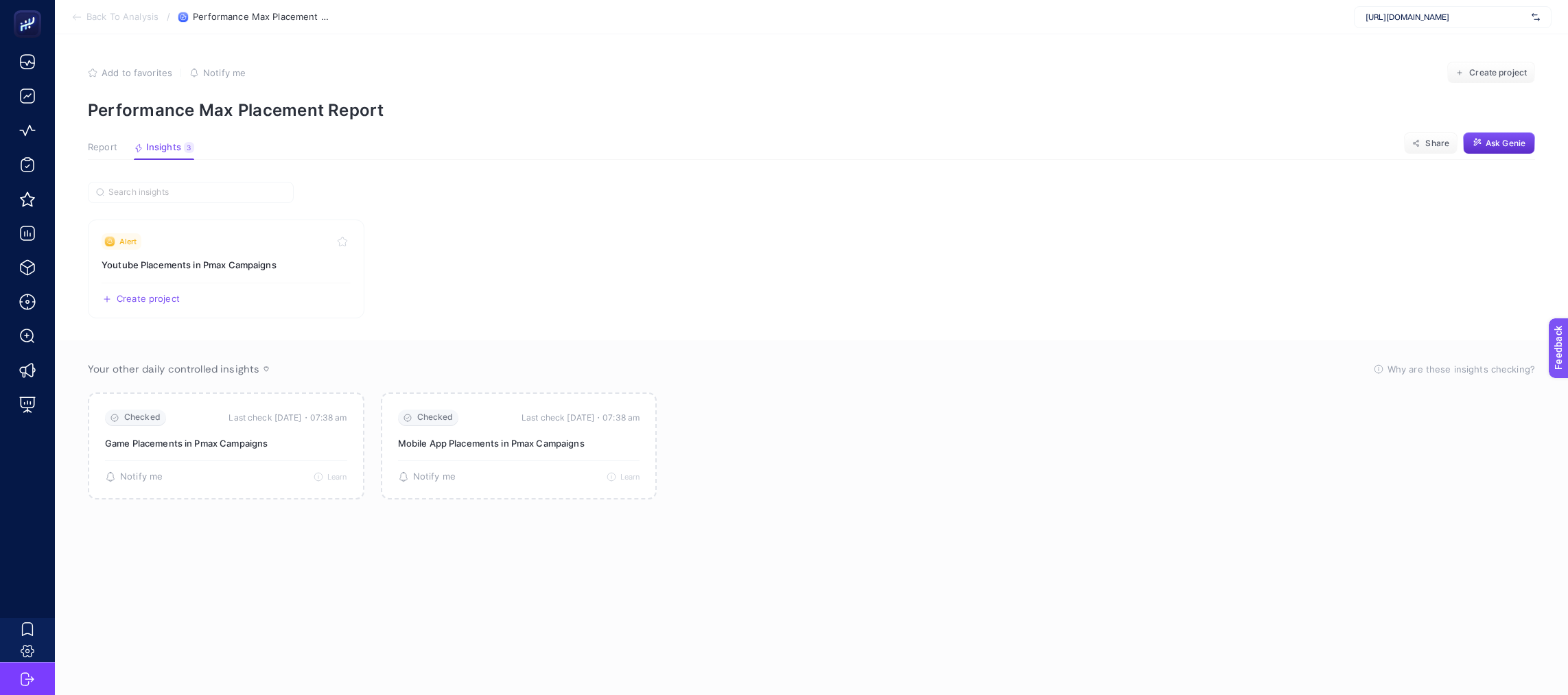
click at [108, 151] on span "Report" at bounding box center [103, 148] width 30 height 11
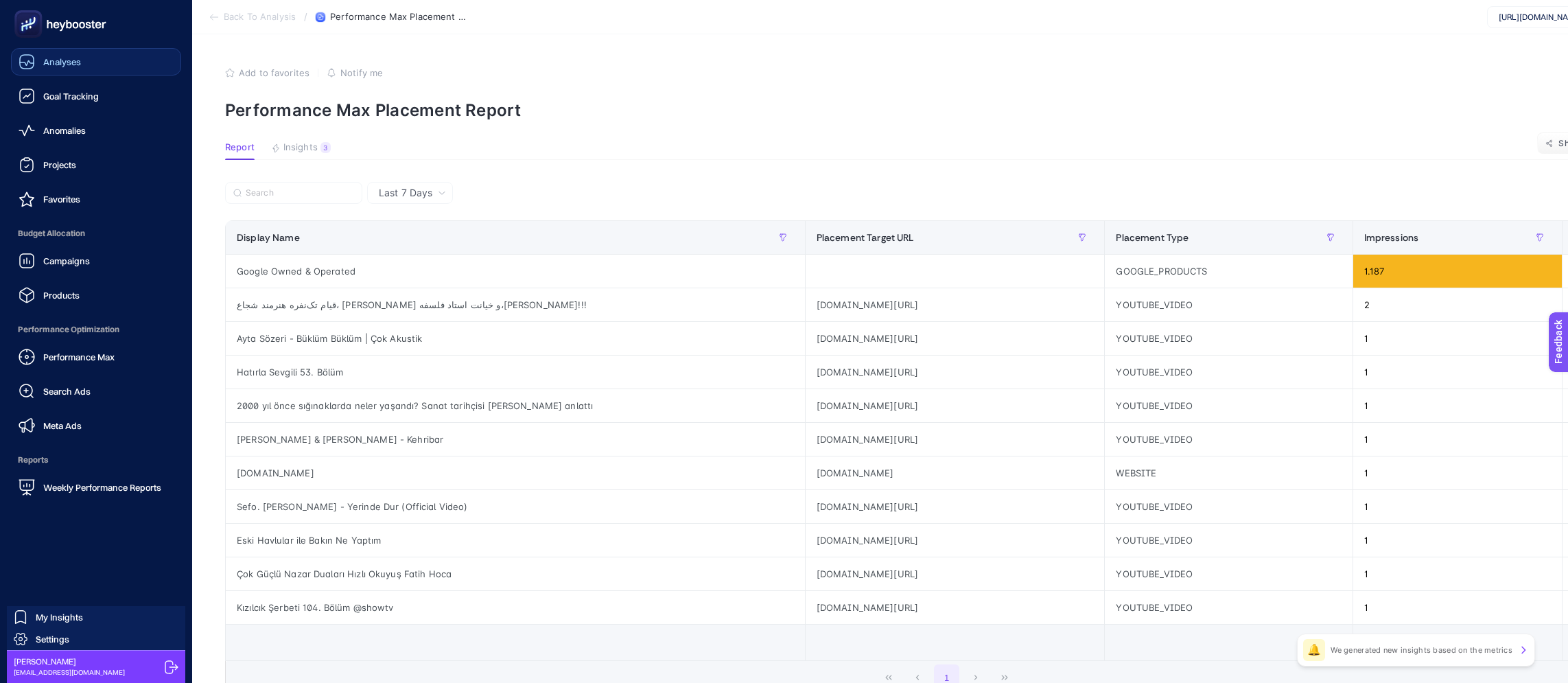
click at [62, 72] on link "Analyses" at bounding box center [96, 61] width 170 height 27
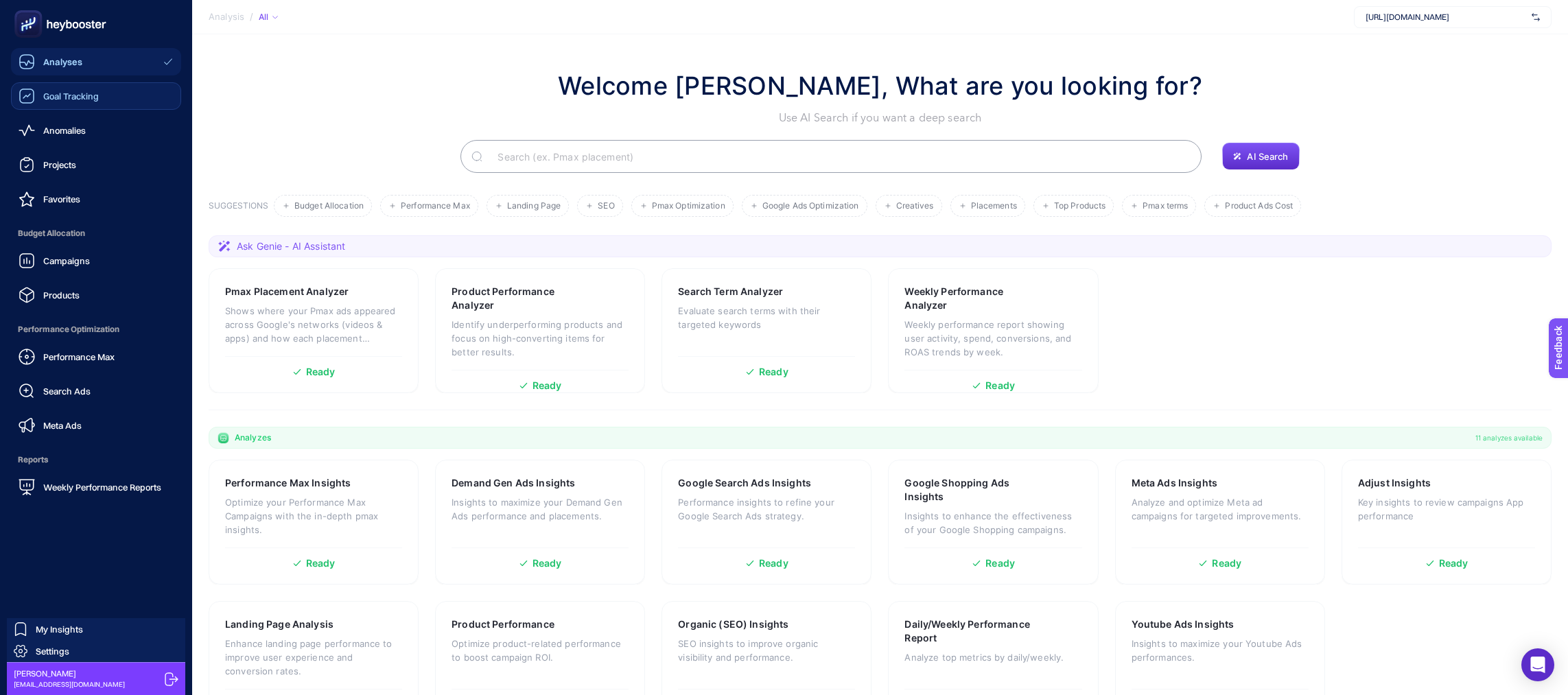
click at [64, 95] on span "Goal Tracking" at bounding box center [71, 96] width 55 height 11
